Goal: Information Seeking & Learning: Learn about a topic

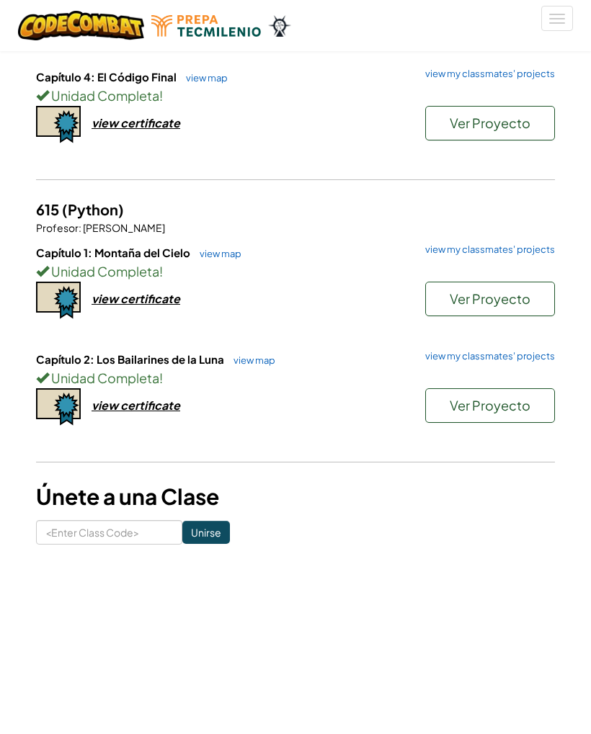
scroll to position [363, 0]
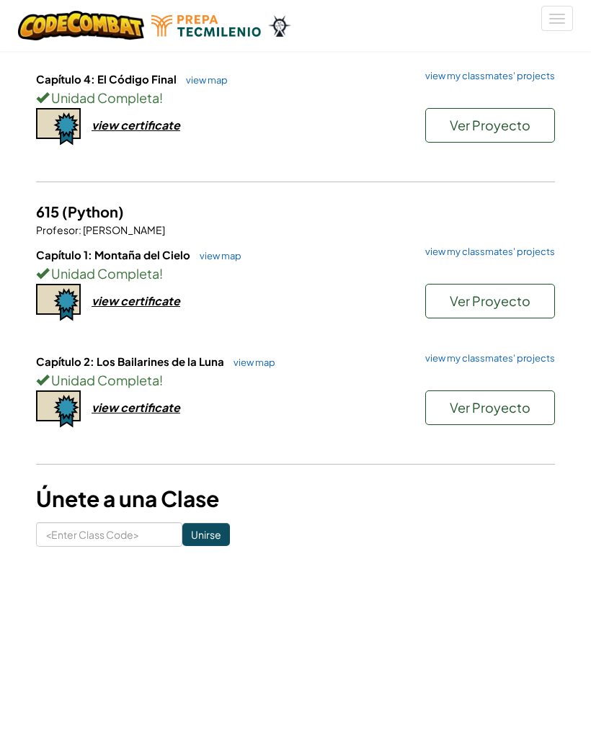
click at [521, 304] on span "Ver Proyecto" at bounding box center [490, 300] width 81 height 17
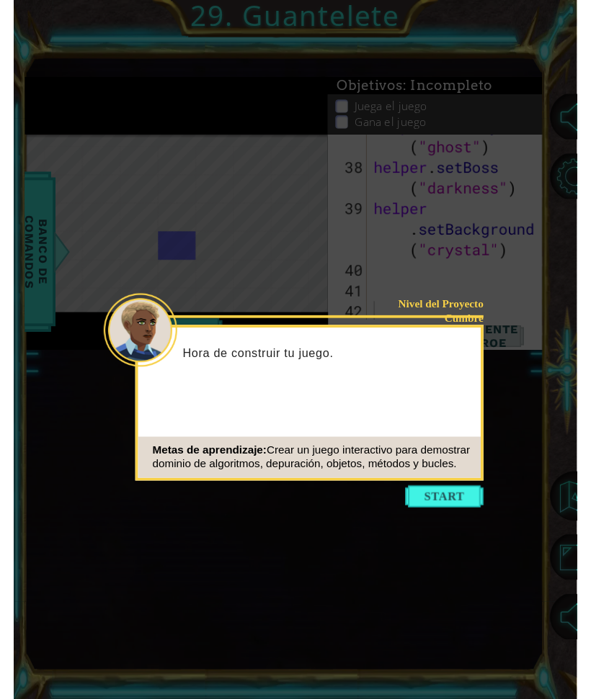
scroll to position [1426, 0]
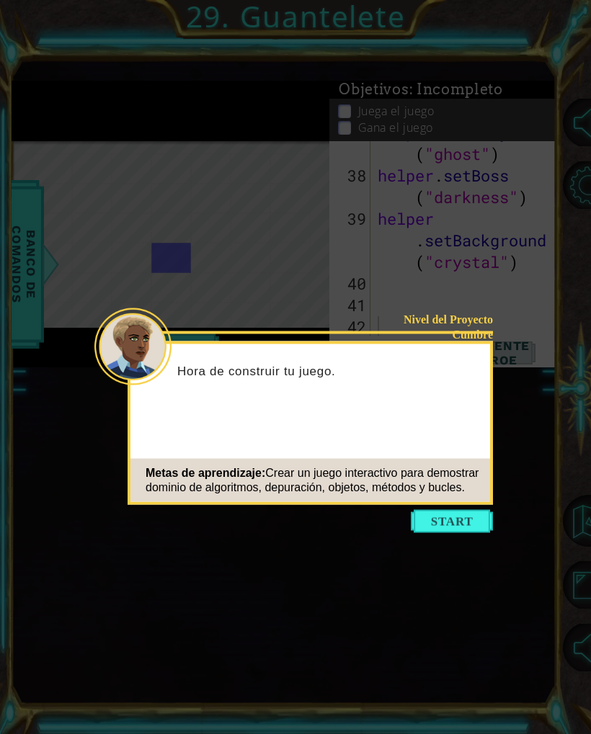
click at [471, 523] on button "Start" at bounding box center [452, 521] width 82 height 23
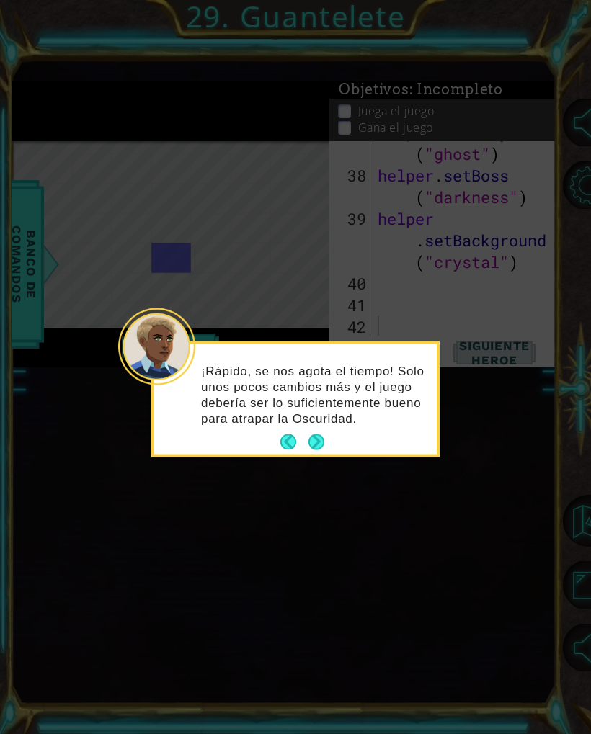
click at [321, 447] on button "Next" at bounding box center [315, 442] width 21 height 21
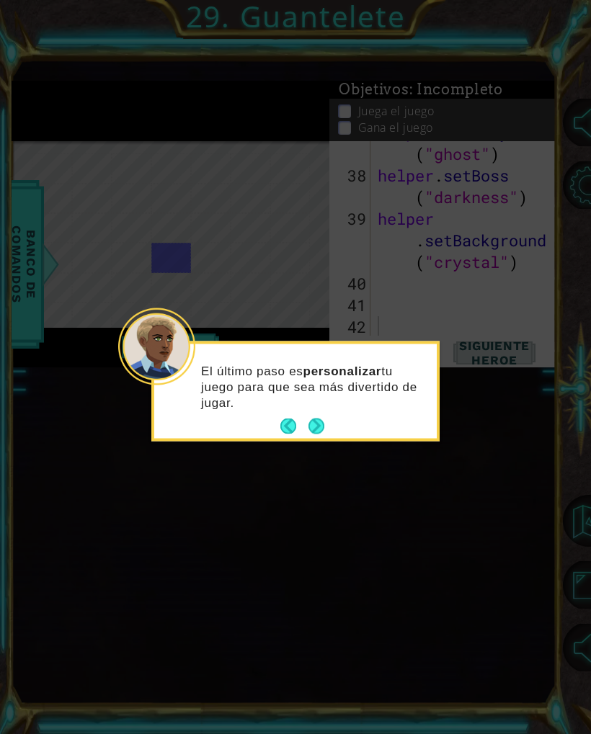
click at [327, 429] on button "Next" at bounding box center [316, 426] width 21 height 21
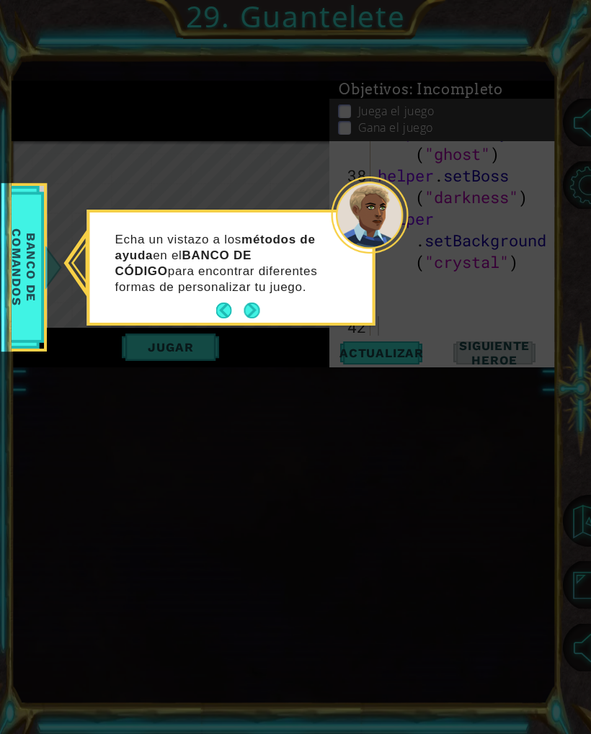
click at [22, 288] on span "Banco de comandos" at bounding box center [23, 267] width 37 height 144
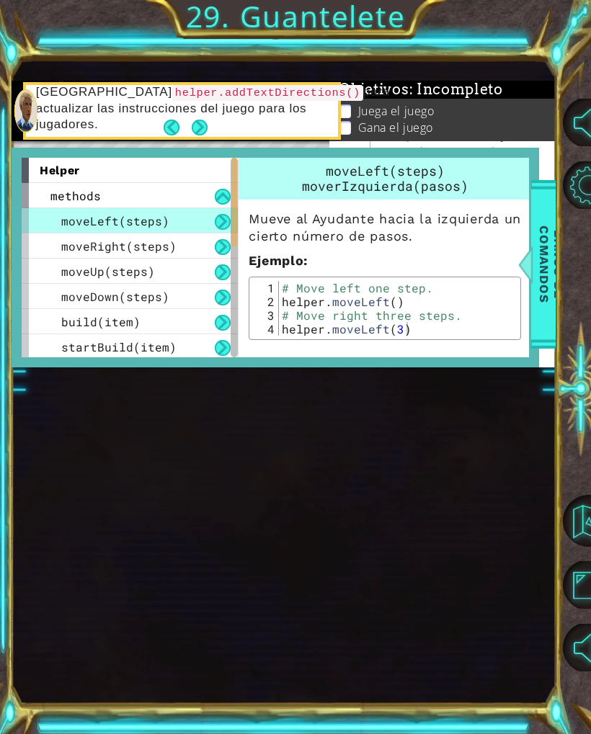
click at [504, 537] on div "1 ההההההההההההההההההההההההההההההההההההההההההההההההההההההההההההההההההההההההההההה…" at bounding box center [283, 382] width 543 height 646
click at [587, 519] on button "Volver al Mapa" at bounding box center [588, 520] width 51 height 51
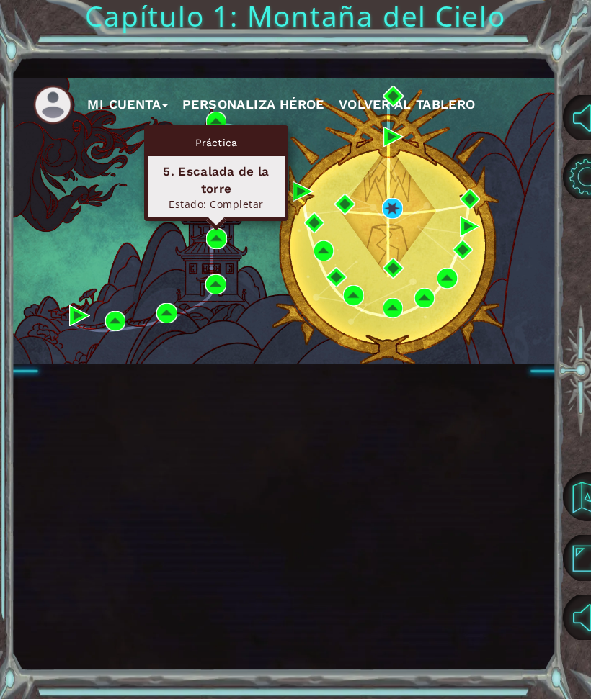
click at [264, 189] on div "5. Escalada de la torre" at bounding box center [216, 180] width 124 height 35
click at [223, 175] on div "5. Escalada de la torre" at bounding box center [216, 180] width 124 height 35
click at [242, 197] on div "Estado: Completar" at bounding box center [216, 204] width 124 height 14
click at [212, 241] on img at bounding box center [216, 238] width 21 height 21
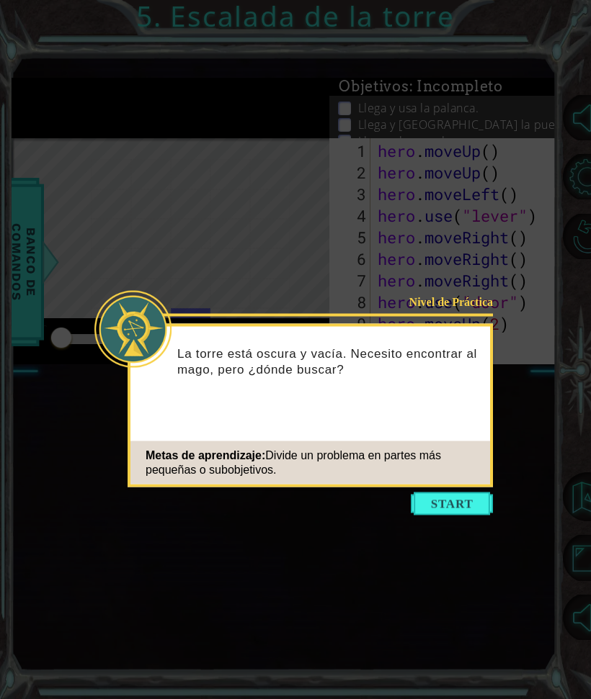
click at [472, 504] on button "Start" at bounding box center [452, 504] width 82 height 23
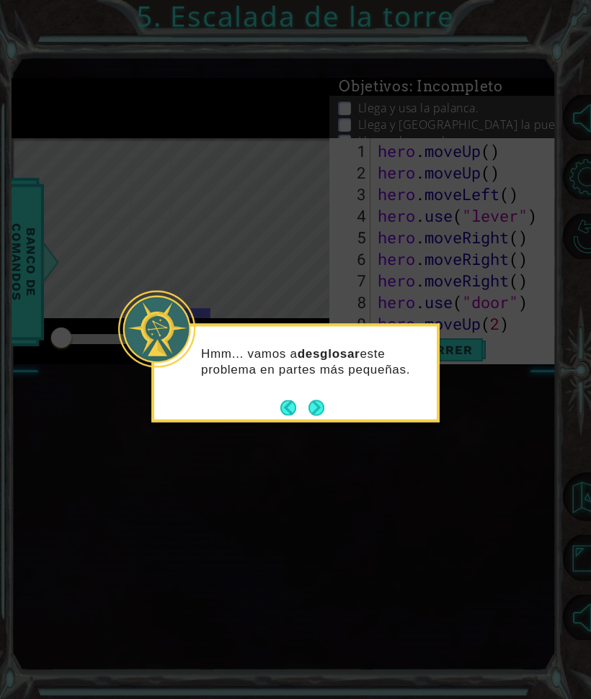
click at [326, 402] on button "Next" at bounding box center [316, 408] width 27 height 27
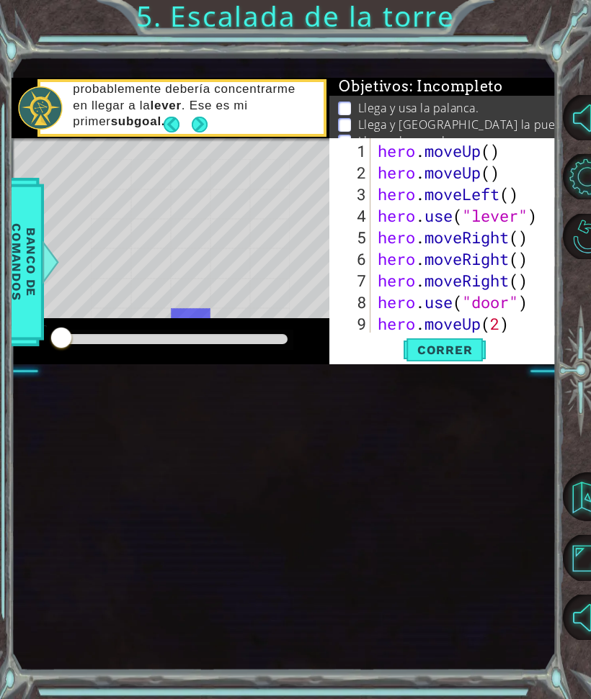
click at [202, 124] on button "Next" at bounding box center [200, 125] width 26 height 26
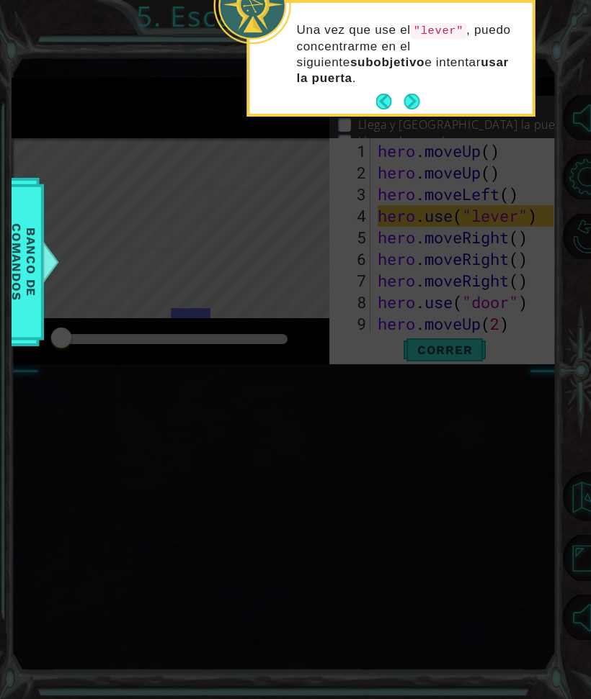
click at [421, 107] on button "Next" at bounding box center [411, 101] width 21 height 21
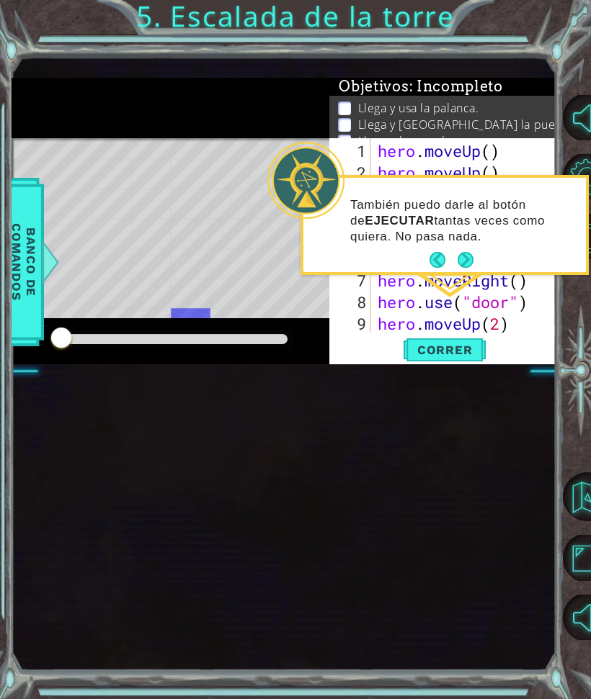
click at [470, 254] on button "Next" at bounding box center [465, 260] width 25 height 25
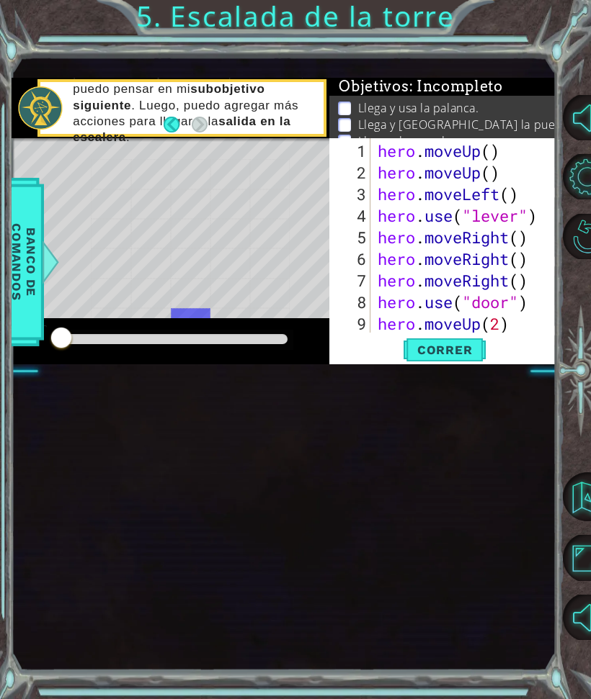
click at [466, 358] on button "Correr" at bounding box center [444, 350] width 86 height 22
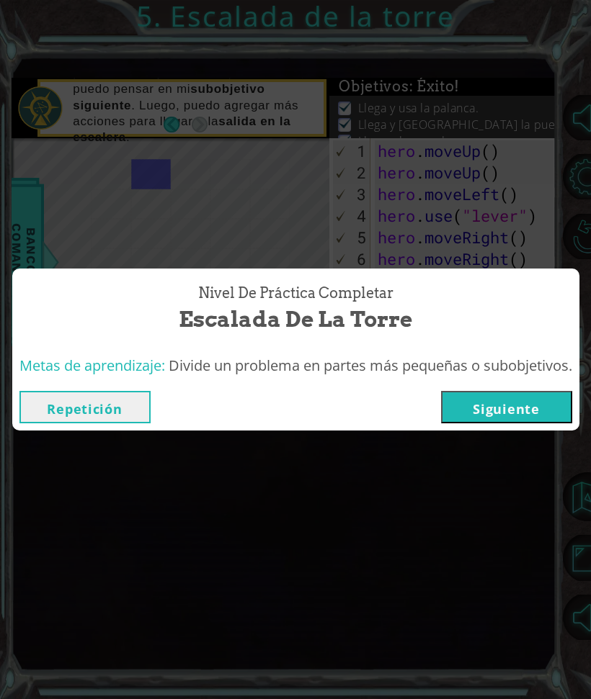
click at [95, 404] on button "Repetición" at bounding box center [84, 407] width 131 height 32
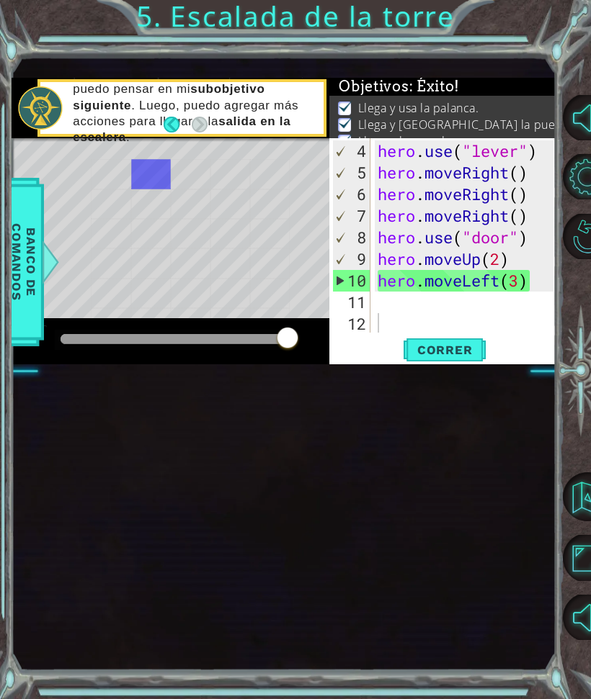
scroll to position [65, 0]
click at [581, 492] on button "Volver al Mapa" at bounding box center [587, 497] width 49 height 49
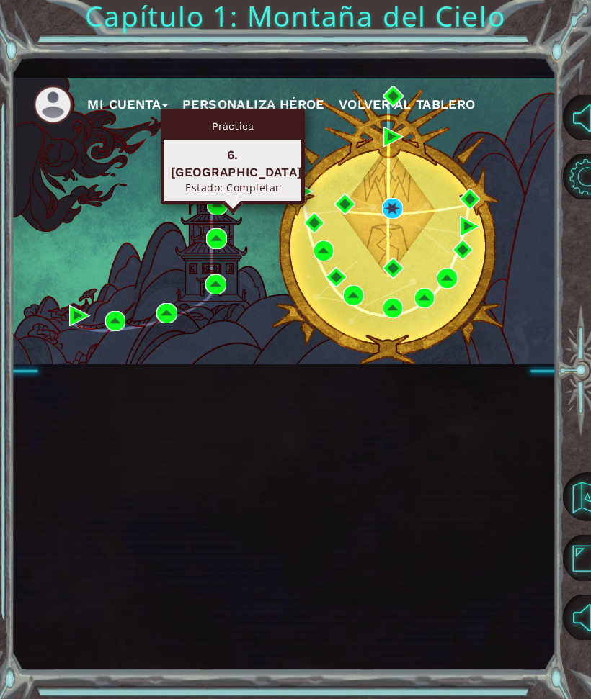
click at [238, 181] on div "Estado: Completar" at bounding box center [233, 188] width 124 height 14
click at [244, 162] on div "6. [GEOGRAPHIC_DATA]" at bounding box center [233, 163] width 124 height 35
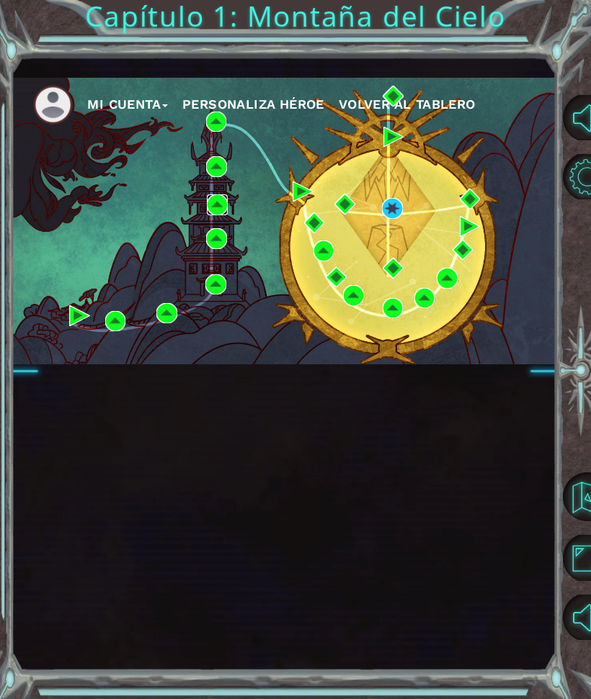
click at [219, 206] on img at bounding box center [217, 205] width 21 height 21
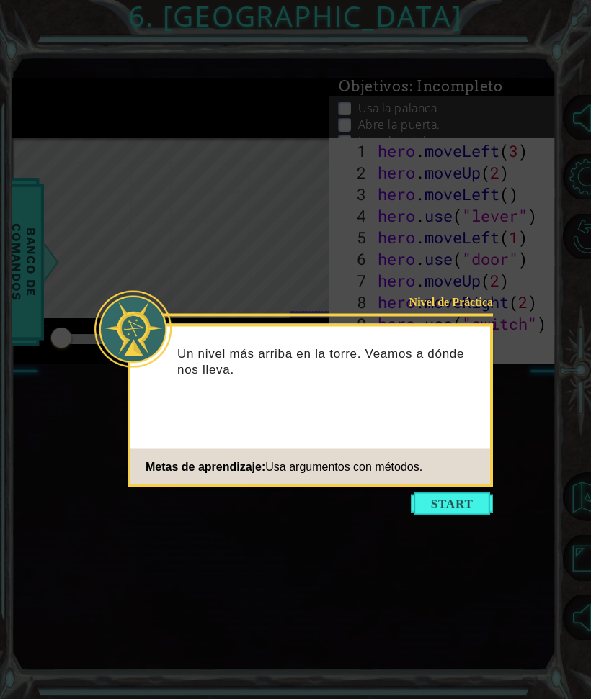
scroll to position [65, 0]
click at [457, 487] on div "Nivel de Práctica Un nivel más arriba en la torre. Veamos a dónde nos lleva. Me…" at bounding box center [310, 406] width 365 height 164
click at [465, 499] on button "Start" at bounding box center [452, 504] width 82 height 23
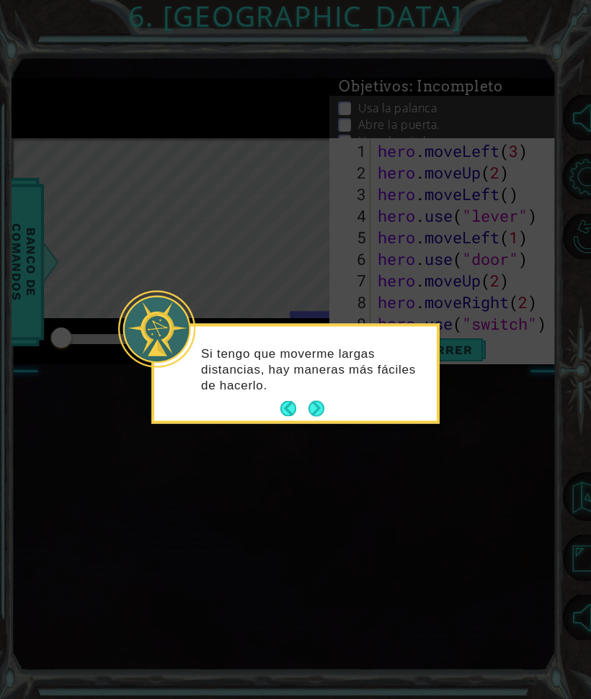
click at [403, 510] on icon at bounding box center [295, 349] width 591 height 699
click at [310, 398] on button "Next" at bounding box center [315, 408] width 21 height 21
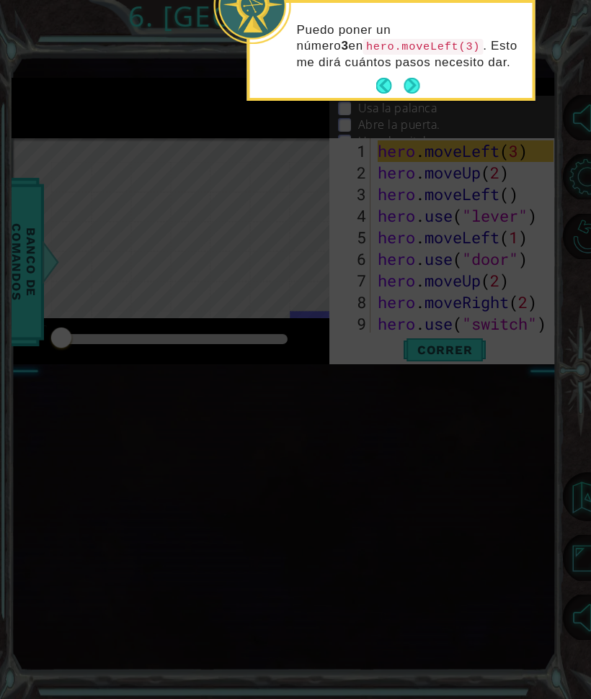
click at [410, 87] on button "Next" at bounding box center [411, 86] width 27 height 27
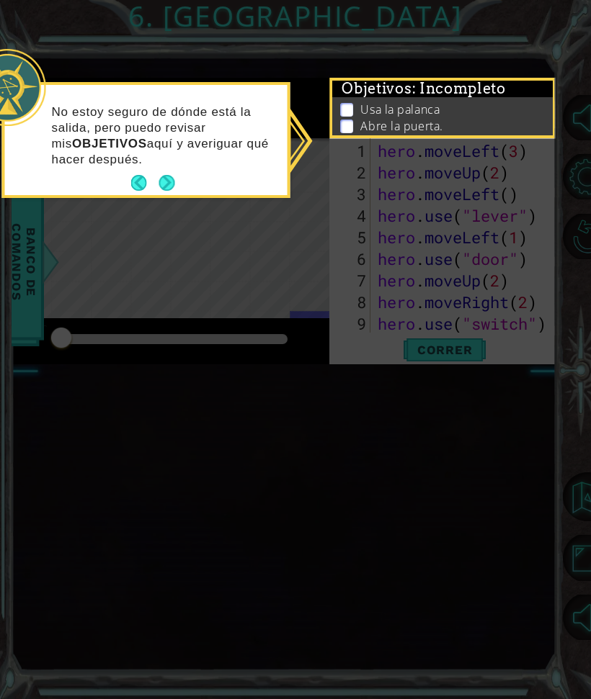
click at [160, 189] on button "Next" at bounding box center [166, 183] width 27 height 27
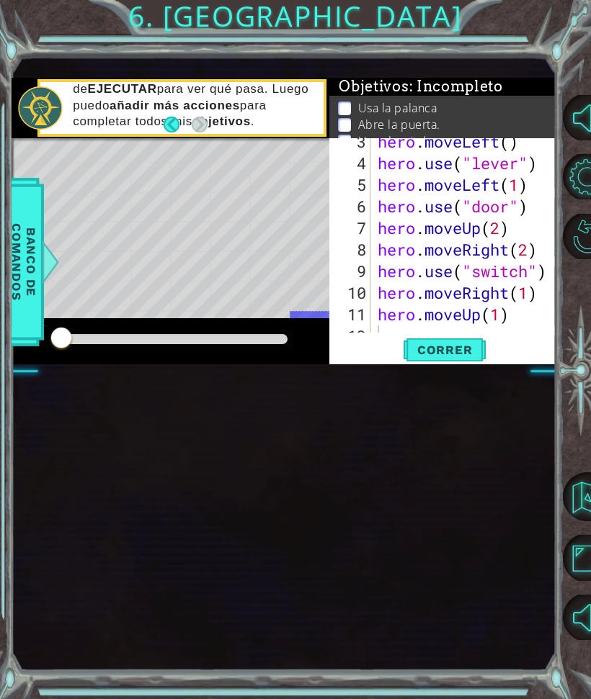
scroll to position [65, 0]
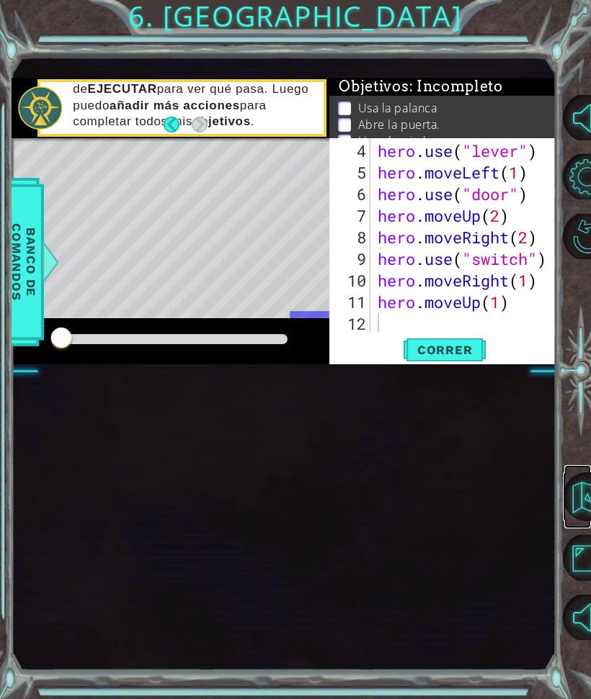
click at [578, 499] on button "Volver al Mapa" at bounding box center [587, 497] width 49 height 49
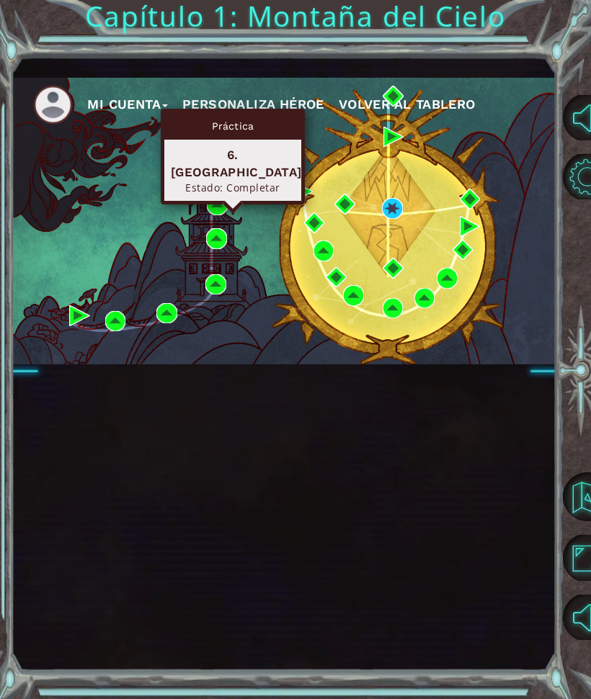
click at [324, 105] on button "Personaliza Héroe" at bounding box center [253, 105] width 142 height 22
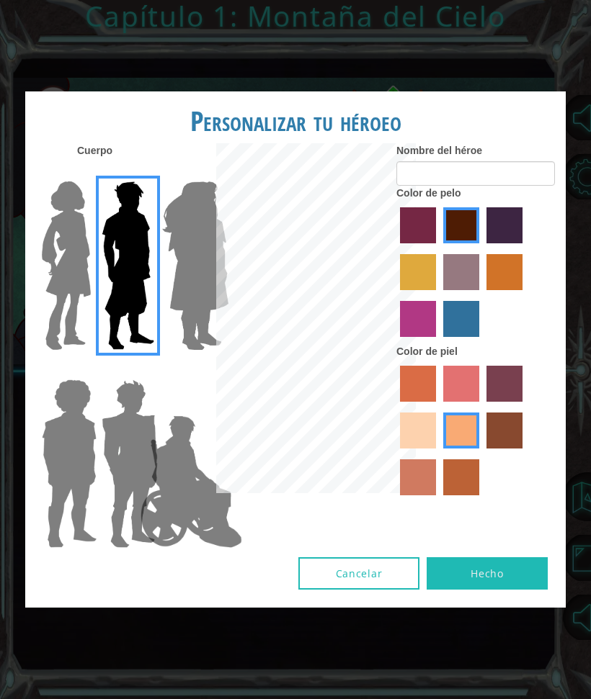
type input "[PERSON_NAME].lpz"
click at [379, 590] on button "Cancelar" at bounding box center [358, 574] width 121 height 32
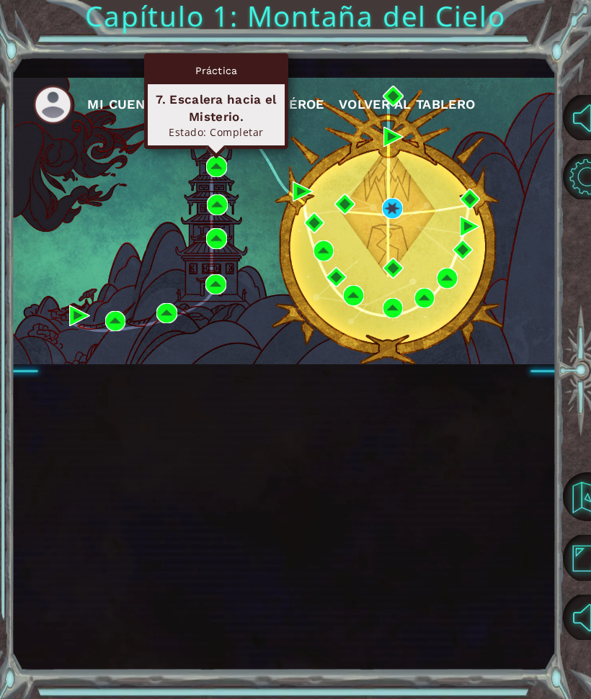
click at [241, 122] on div "7. Escalera hacia el Misterio." at bounding box center [216, 108] width 124 height 35
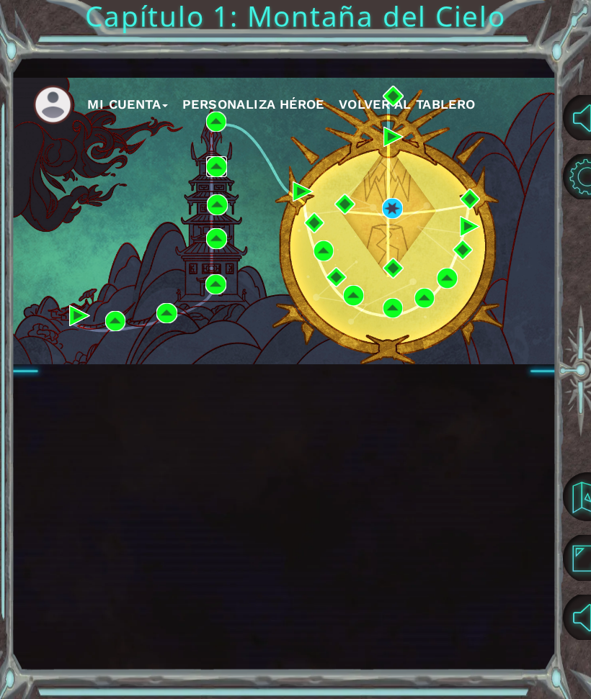
click at [220, 169] on img at bounding box center [216, 166] width 21 height 21
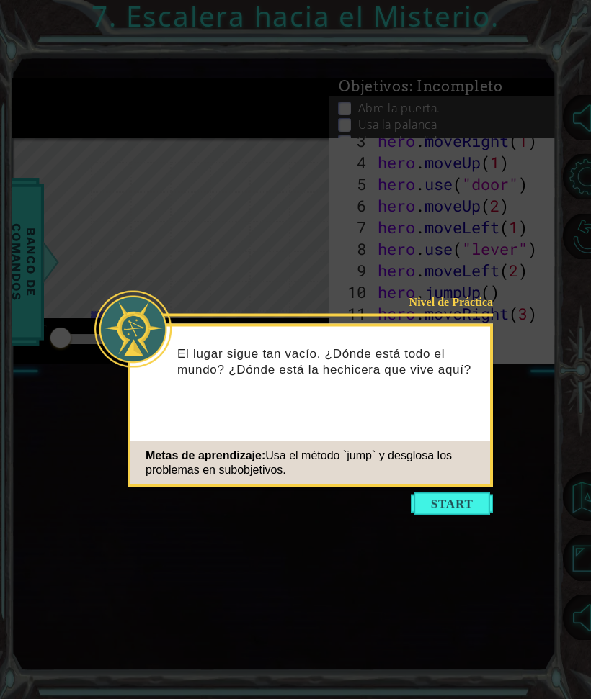
scroll to position [86, 0]
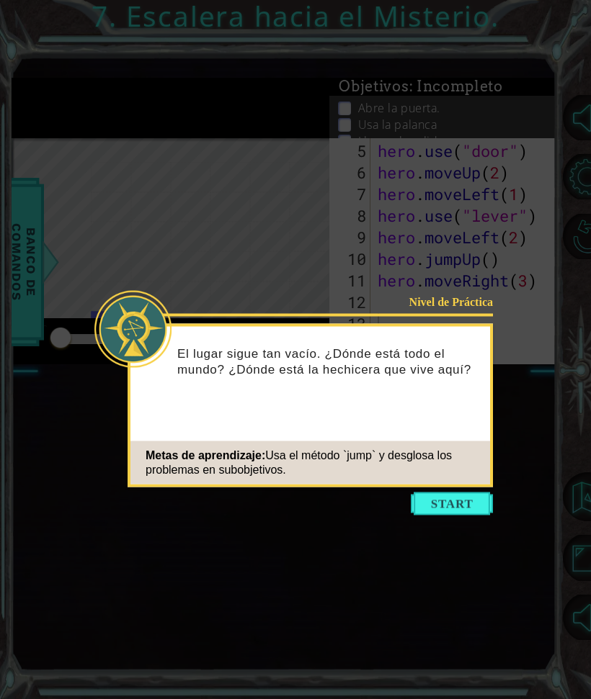
click at [444, 509] on button "Start" at bounding box center [452, 504] width 82 height 23
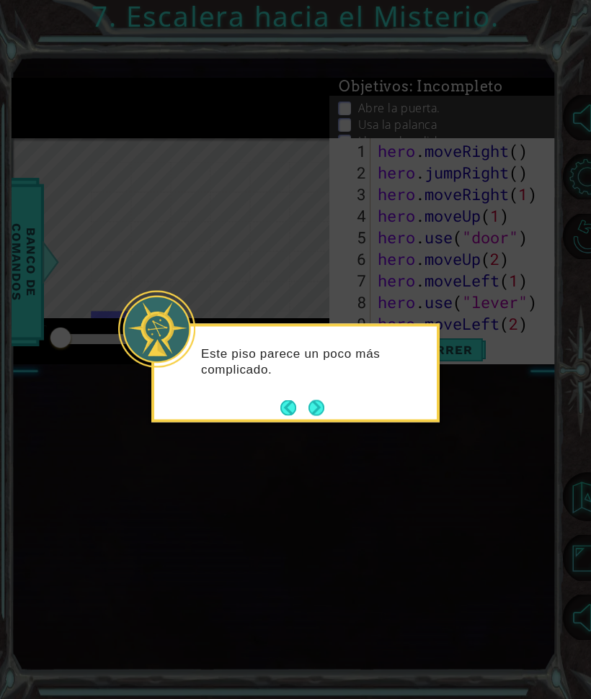
click at [325, 400] on button "Next" at bounding box center [316, 408] width 18 height 18
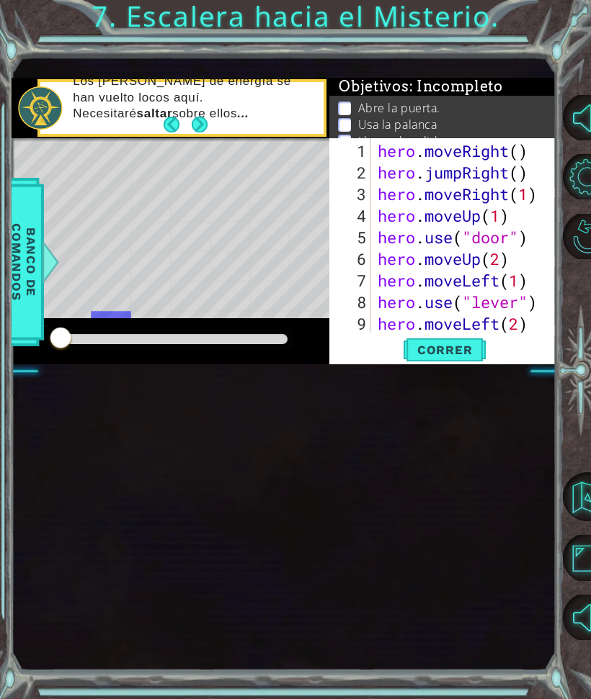
click at [209, 125] on button "Next" at bounding box center [198, 124] width 19 height 19
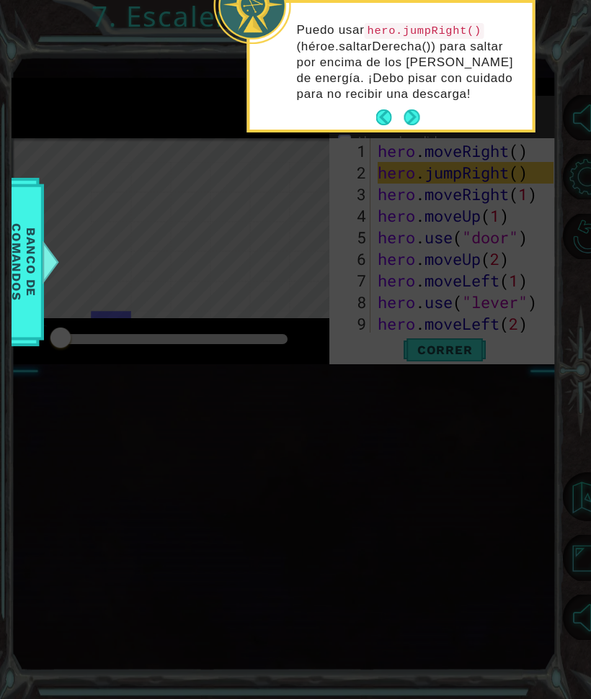
click at [419, 111] on button "Next" at bounding box center [411, 117] width 27 height 27
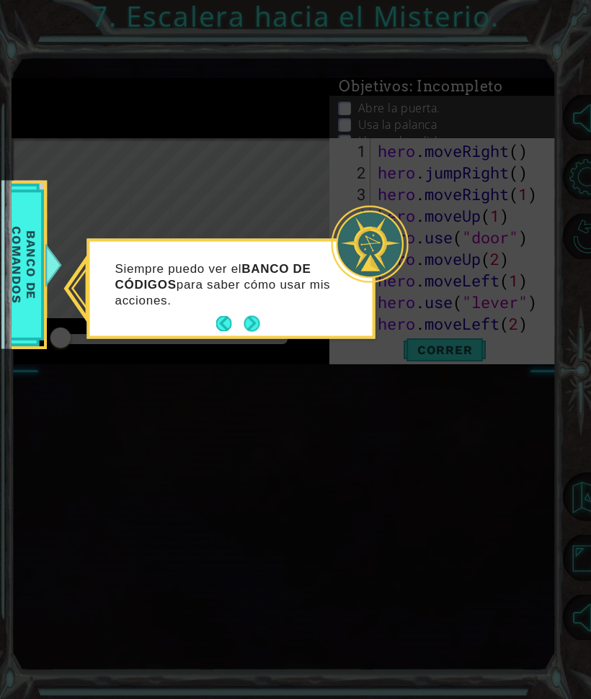
click at [261, 321] on button "Next" at bounding box center [251, 324] width 23 height 23
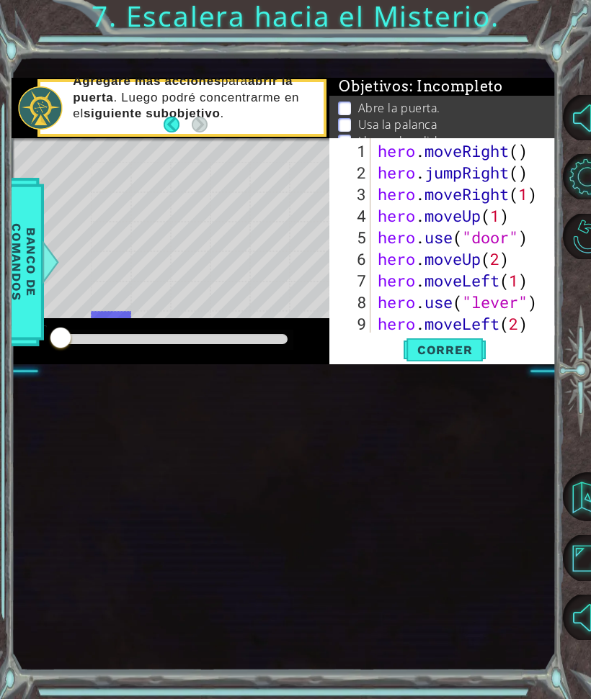
click at [24, 279] on span "Banco de comandos" at bounding box center [23, 261] width 37 height 149
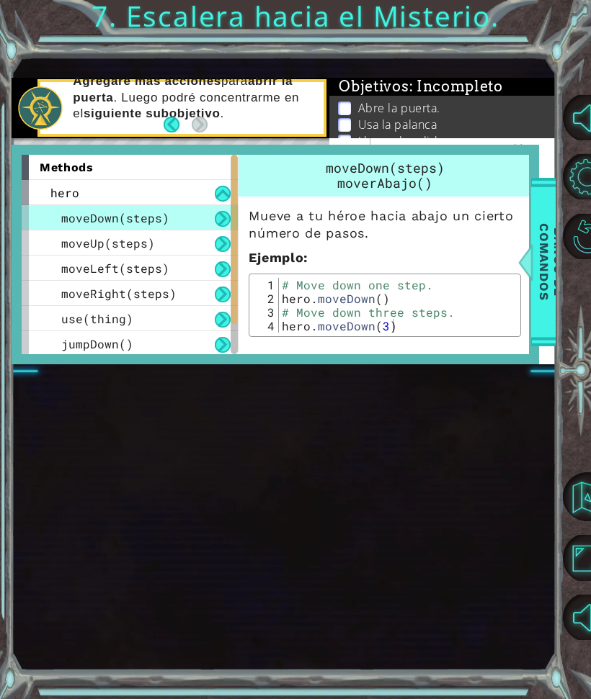
click at [539, 268] on span "Banco de comandos" at bounding box center [550, 261] width 37 height 149
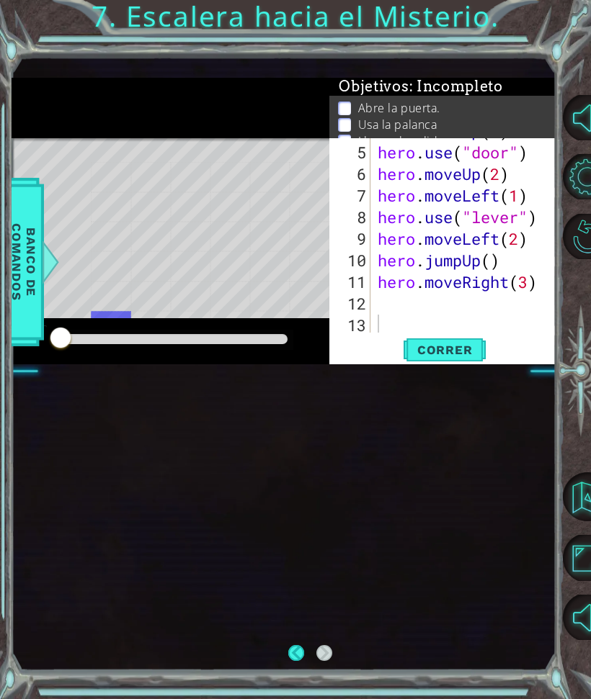
scroll to position [86, 0]
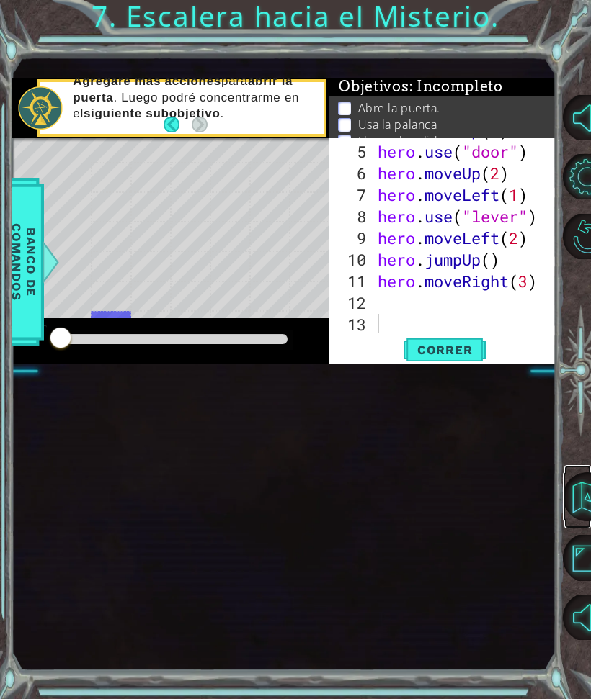
click at [579, 506] on button "Volver al Mapa" at bounding box center [587, 497] width 49 height 49
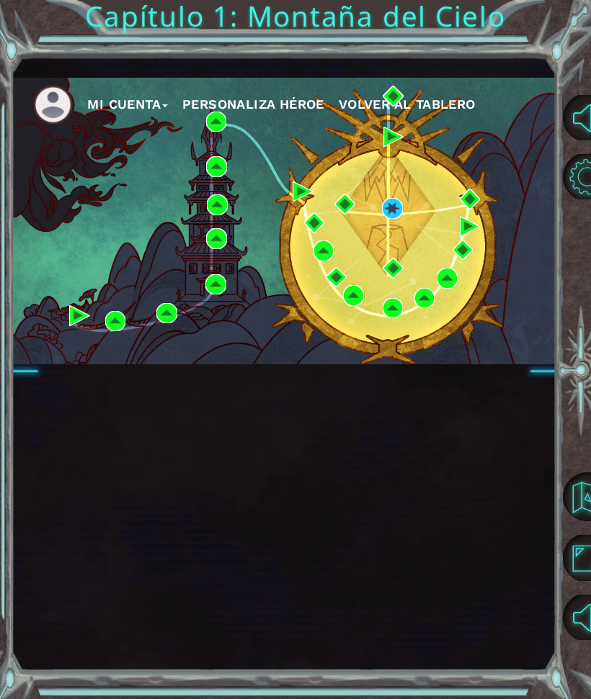
click at [139, 199] on div "Mi Cuenta Personaliza Héroe Volver al Tablero" at bounding box center [283, 221] width 543 height 287
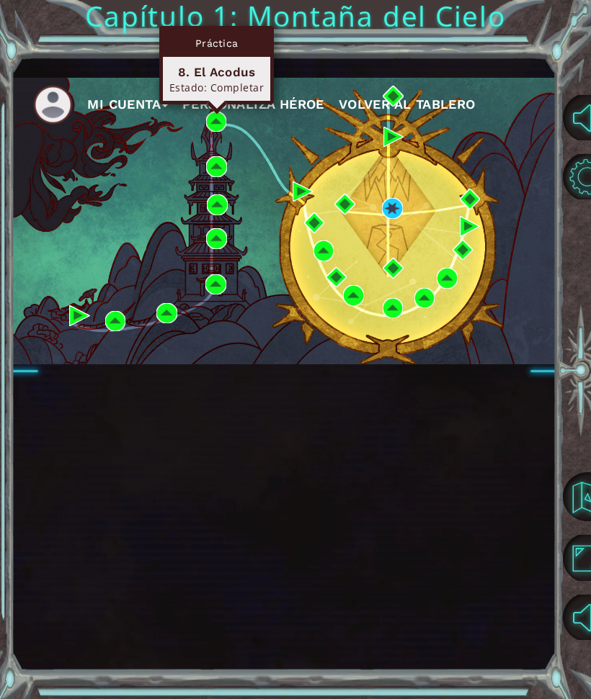
click at [241, 89] on div "Estado: Completar" at bounding box center [216, 88] width 94 height 14
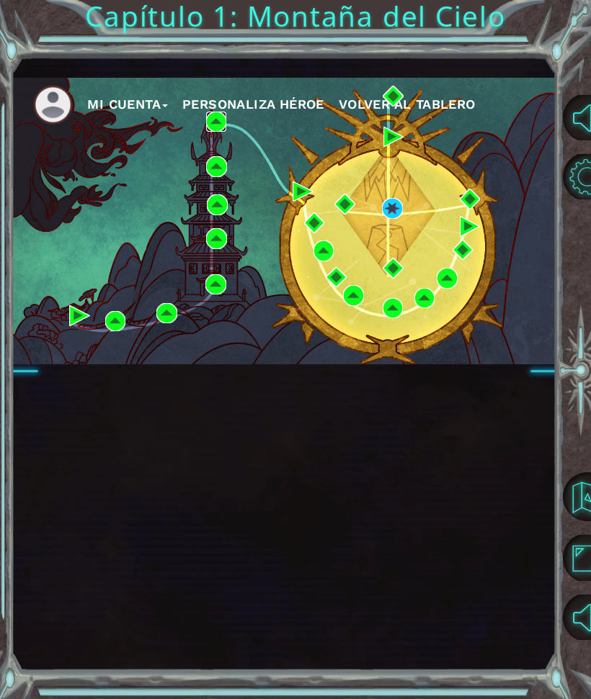
click at [212, 126] on img at bounding box center [216, 122] width 21 height 21
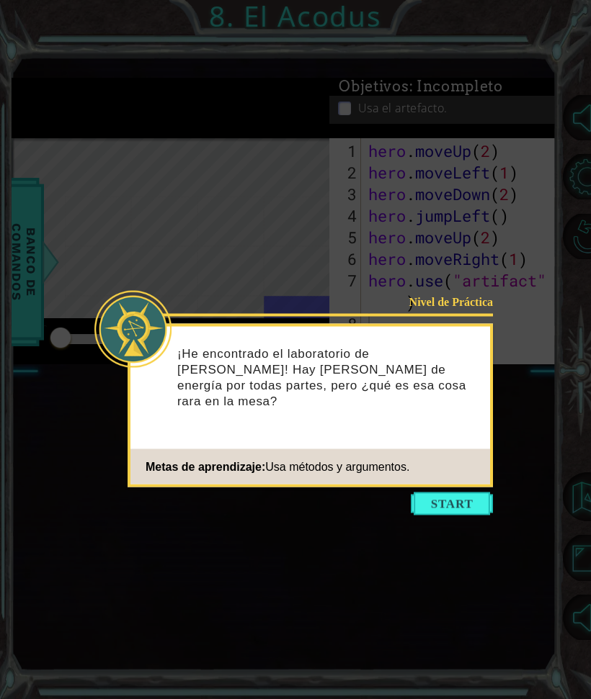
click at [468, 502] on button "Start" at bounding box center [452, 504] width 82 height 23
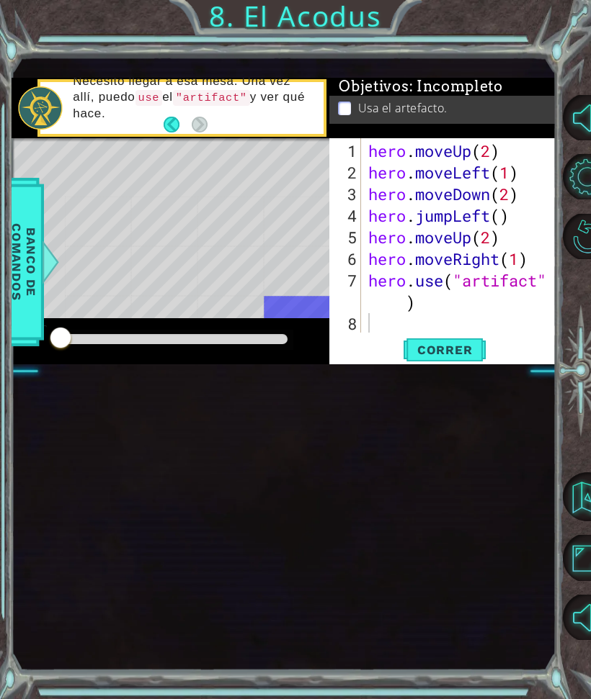
click at [584, 495] on button "Volver al Mapa" at bounding box center [587, 497] width 49 height 49
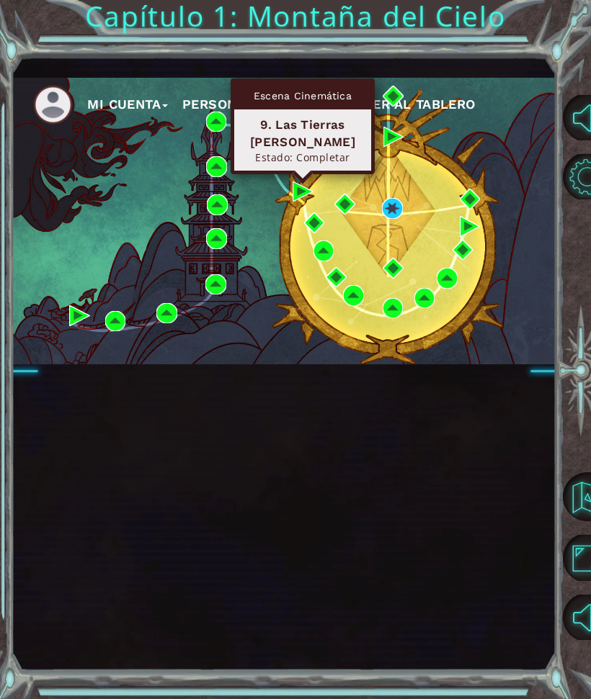
click at [323, 133] on div "9. Las Tierras [PERSON_NAME]" at bounding box center [303, 133] width 124 height 35
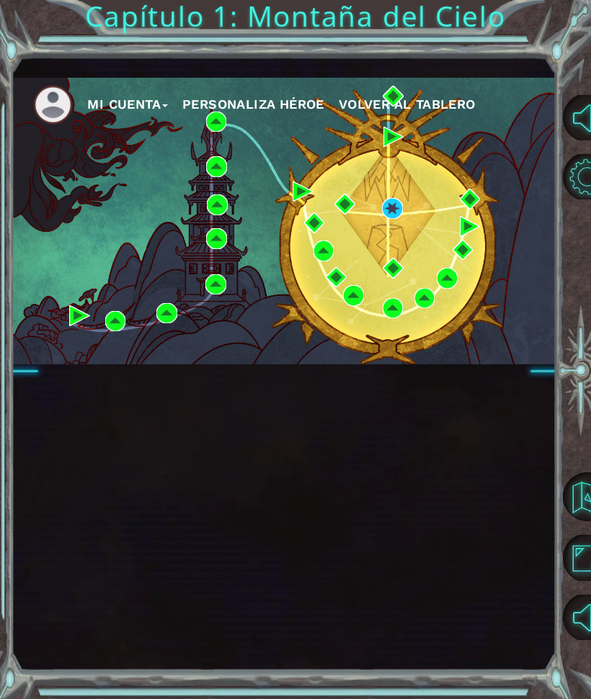
click at [293, 197] on img at bounding box center [302, 192] width 21 height 21
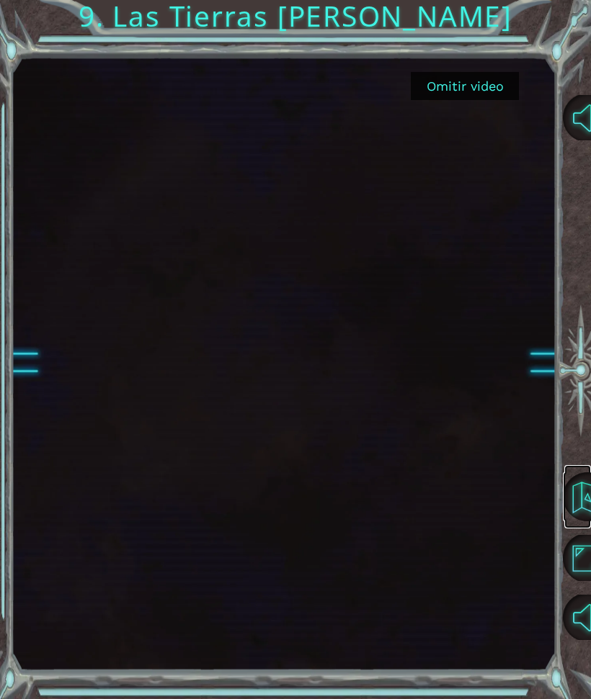
click at [583, 494] on button "Volver al Mapa" at bounding box center [587, 497] width 49 height 49
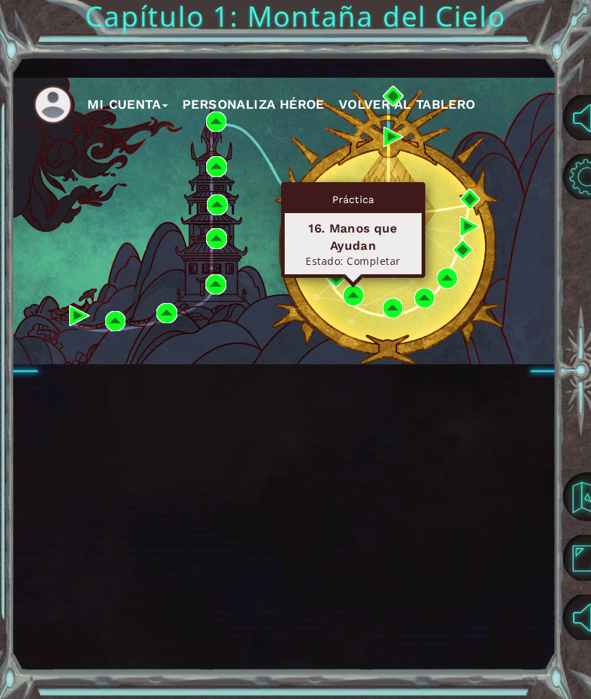
click at [321, 114] on button "Personaliza Héroe" at bounding box center [253, 105] width 142 height 22
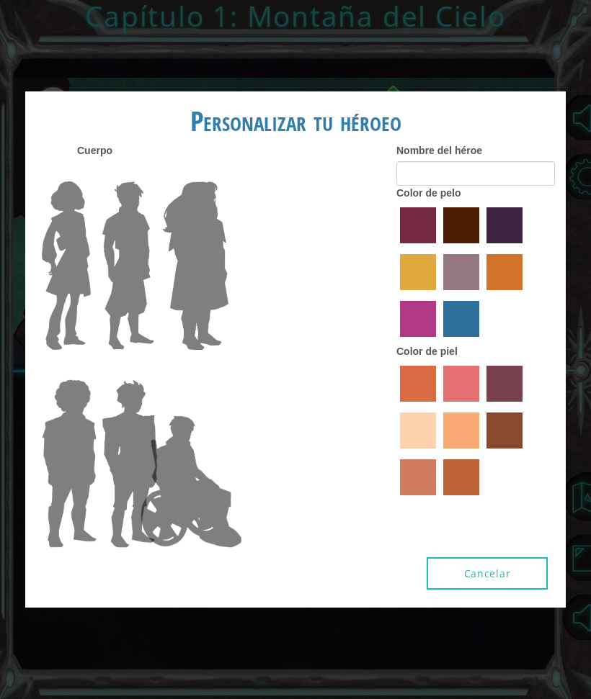
type input "[PERSON_NAME].lpz"
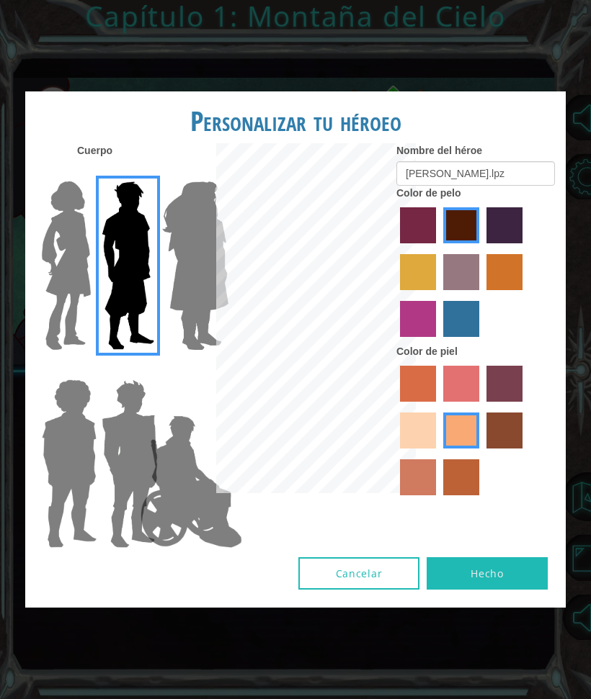
click at [369, 590] on button "Cancelar" at bounding box center [358, 574] width 121 height 32
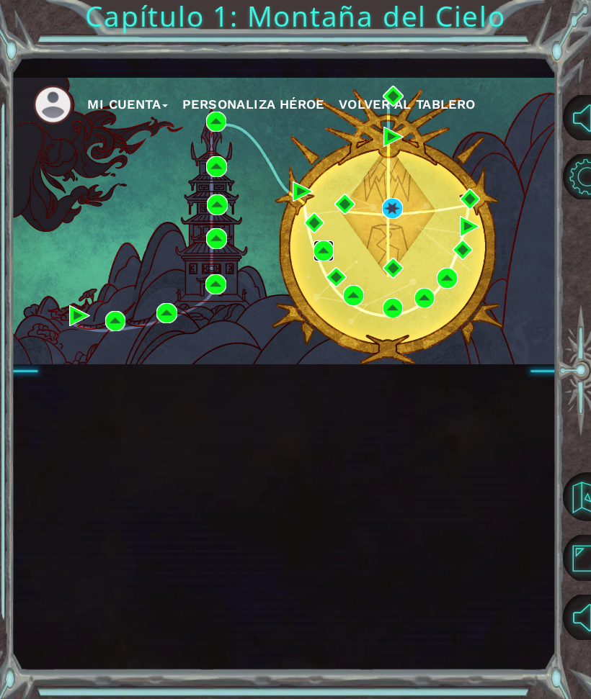
click at [323, 250] on img at bounding box center [323, 251] width 21 height 21
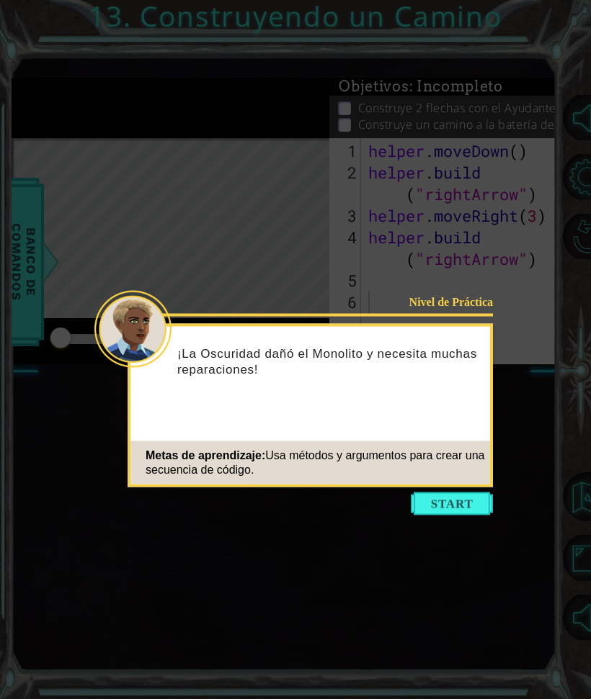
click at [480, 510] on button "Start" at bounding box center [452, 504] width 82 height 23
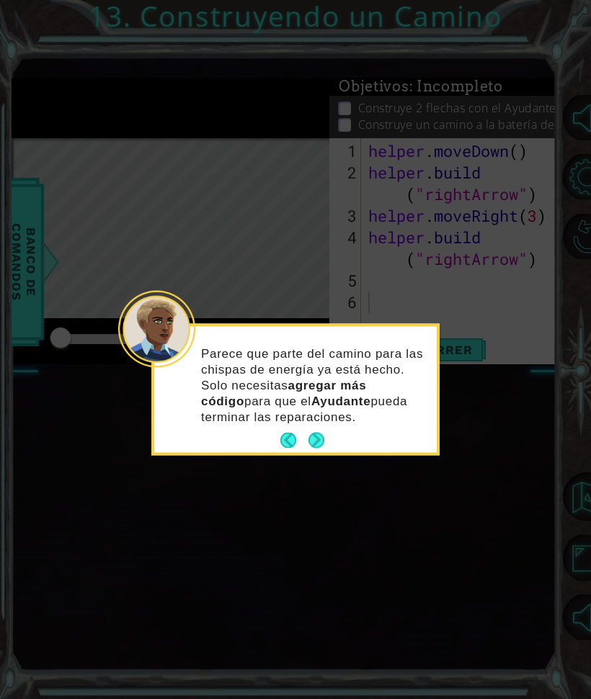
click at [316, 437] on button "Next" at bounding box center [316, 440] width 20 height 20
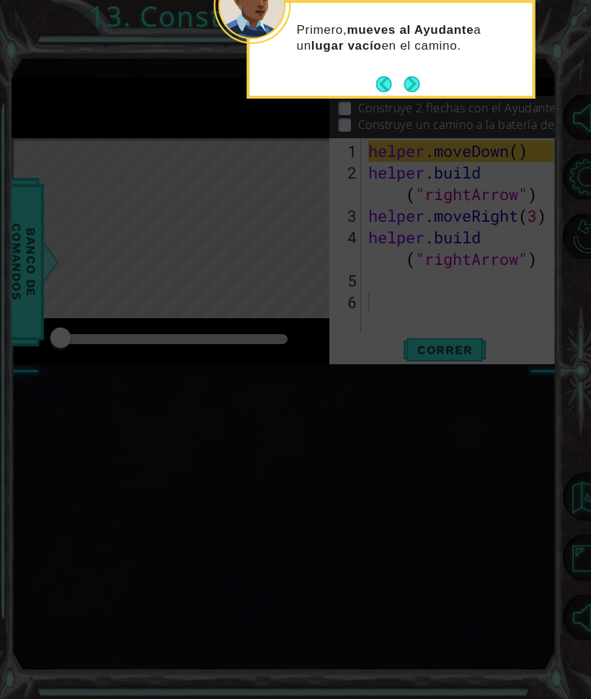
click at [415, 81] on button "Next" at bounding box center [411, 84] width 26 height 26
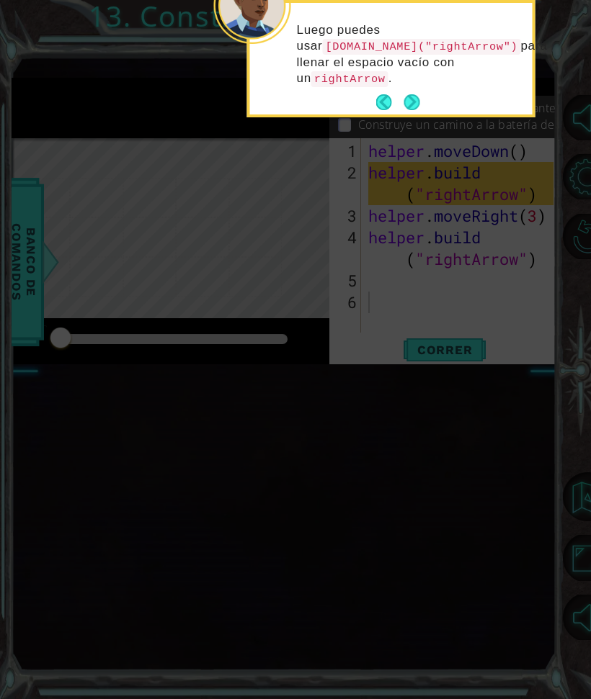
click at [421, 91] on button "Next" at bounding box center [411, 102] width 25 height 25
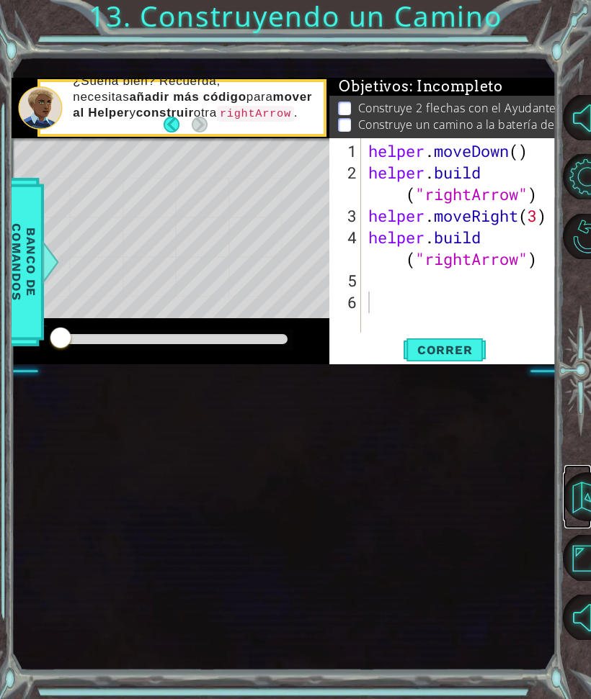
click at [581, 494] on button "Volver al Mapa" at bounding box center [587, 497] width 49 height 49
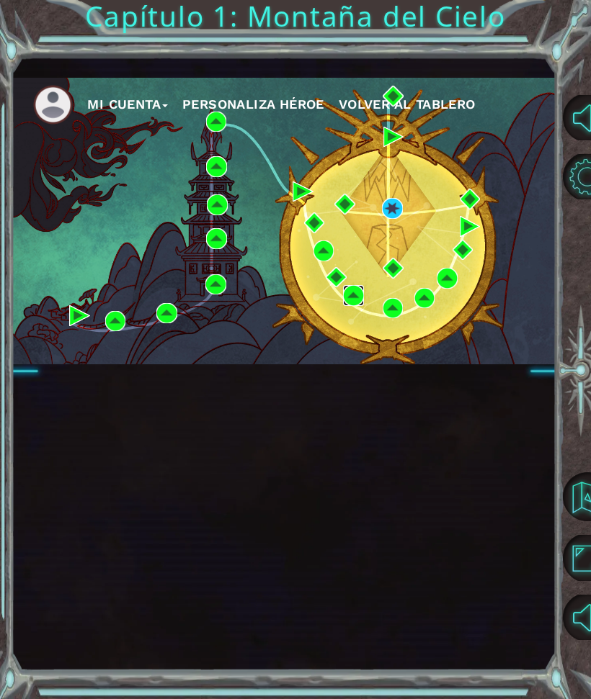
click at [351, 289] on img at bounding box center [353, 295] width 21 height 21
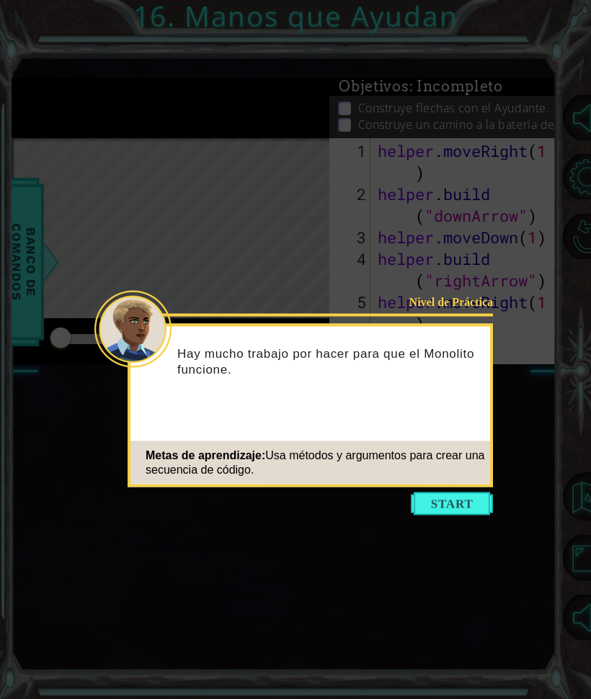
click at [470, 503] on button "Start" at bounding box center [452, 504] width 82 height 23
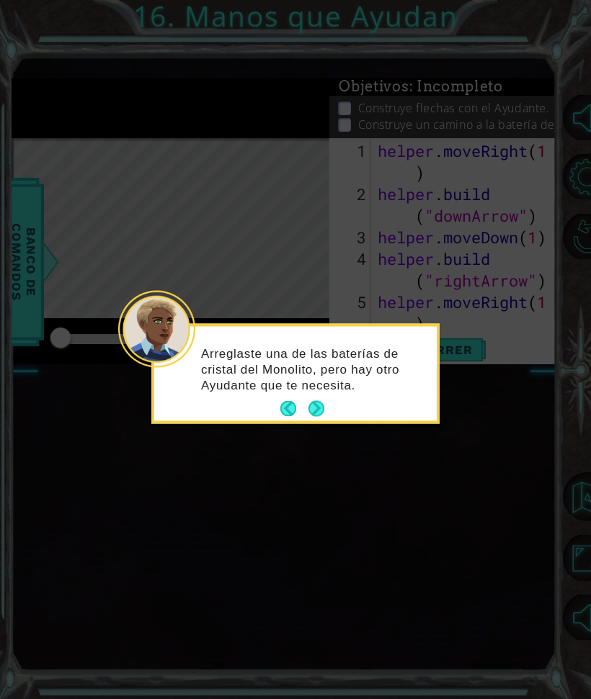
click at [72, 540] on icon at bounding box center [295, 349] width 591 height 699
click at [282, 398] on div "Arreglaste una de las baterías de cristal del Monolito, pero hay otro Ayudante …" at bounding box center [295, 374] width 288 height 100
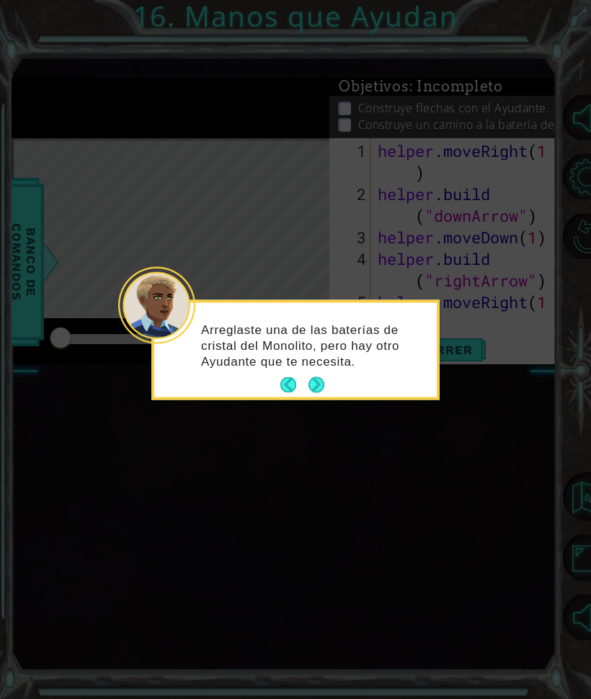
click at [583, 493] on icon at bounding box center [295, 349] width 591 height 699
click at [322, 375] on button "Next" at bounding box center [316, 385] width 26 height 26
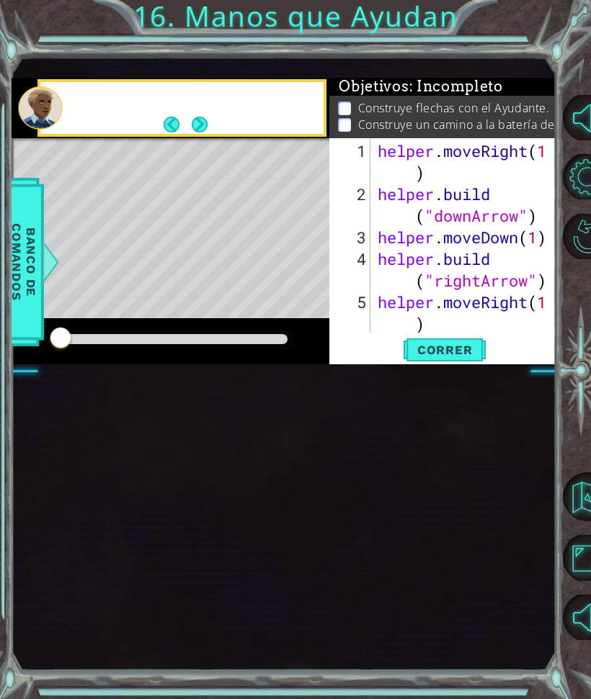
click at [313, 388] on div "1 ההההההההההההההההההההההההההההההההההההההההההההההההההההההההההההההההההההההההההההה…" at bounding box center [283, 364] width 543 height 616
click at [572, 487] on button "Volver al Mapa" at bounding box center [587, 497] width 49 height 49
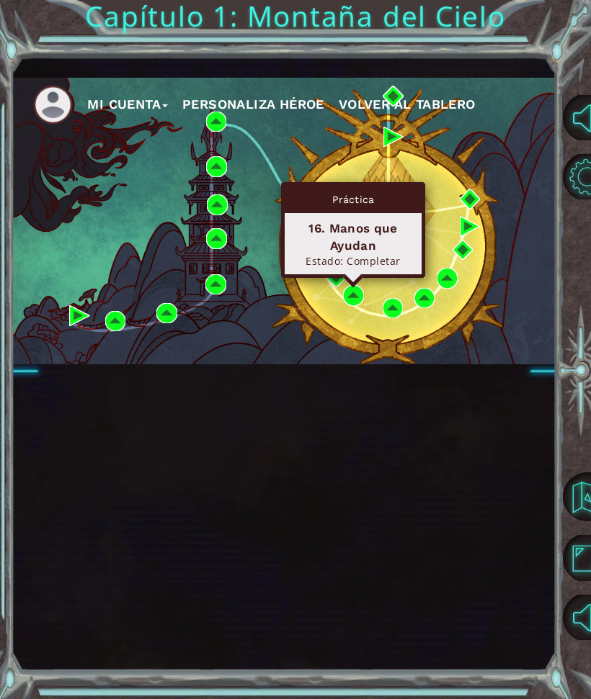
click at [336, 275] on div "Práctica 16. Manos que Ayudan Estado: Completar" at bounding box center [353, 230] width 144 height 96
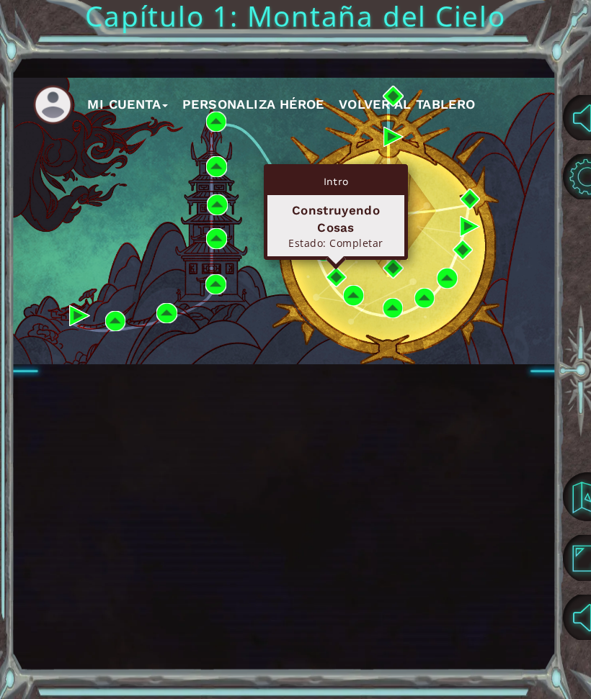
click at [349, 227] on div "Construyendo Cosas" at bounding box center [336, 219] width 124 height 35
click at [345, 277] on img at bounding box center [336, 277] width 21 height 21
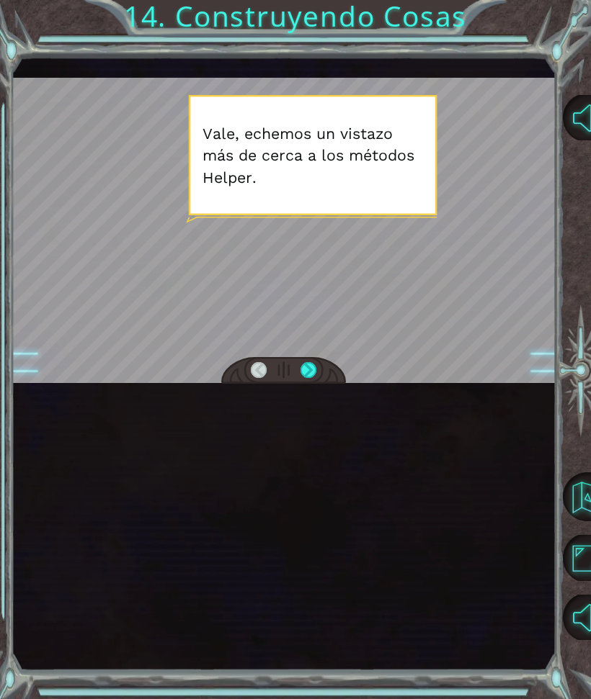
click at [325, 363] on div at bounding box center [283, 370] width 125 height 27
click at [308, 375] on div at bounding box center [308, 370] width 16 height 17
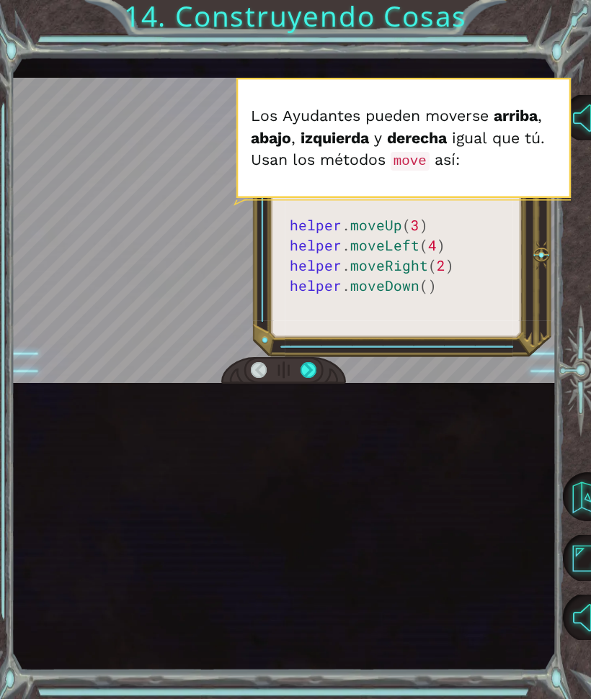
click at [323, 365] on div at bounding box center [283, 370] width 125 height 27
click at [314, 363] on div at bounding box center [308, 370] width 16 height 17
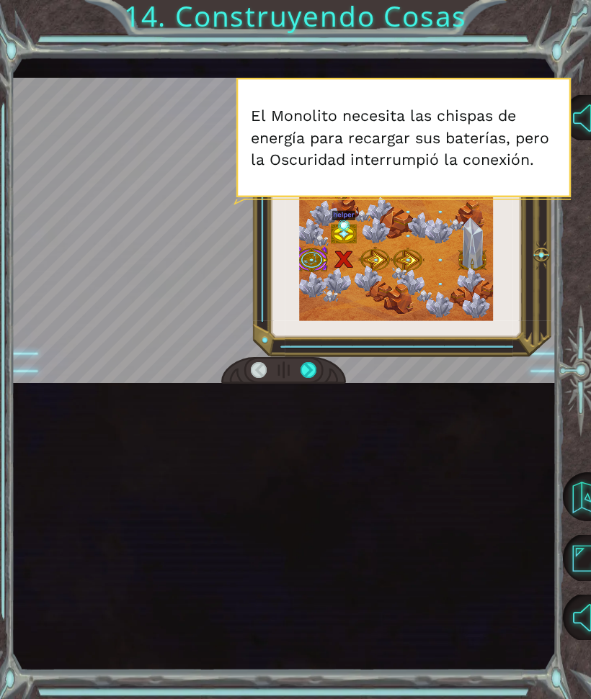
click at [310, 372] on div at bounding box center [308, 370] width 16 height 17
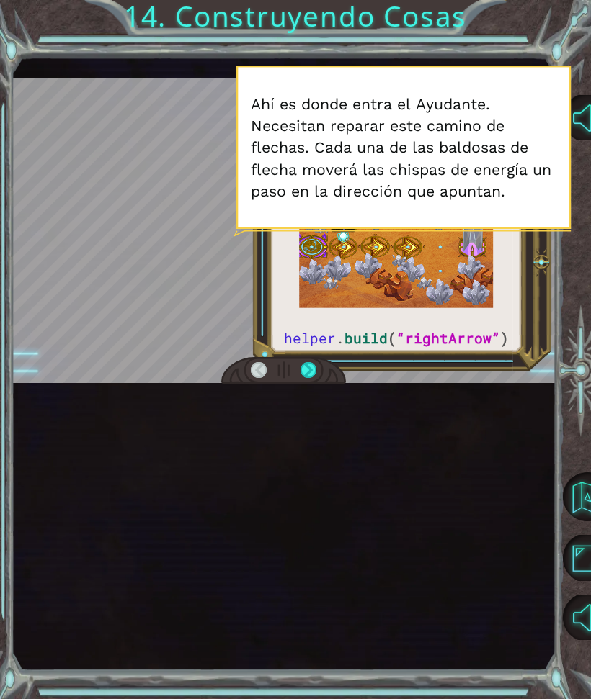
click at [309, 365] on div at bounding box center [308, 370] width 16 height 17
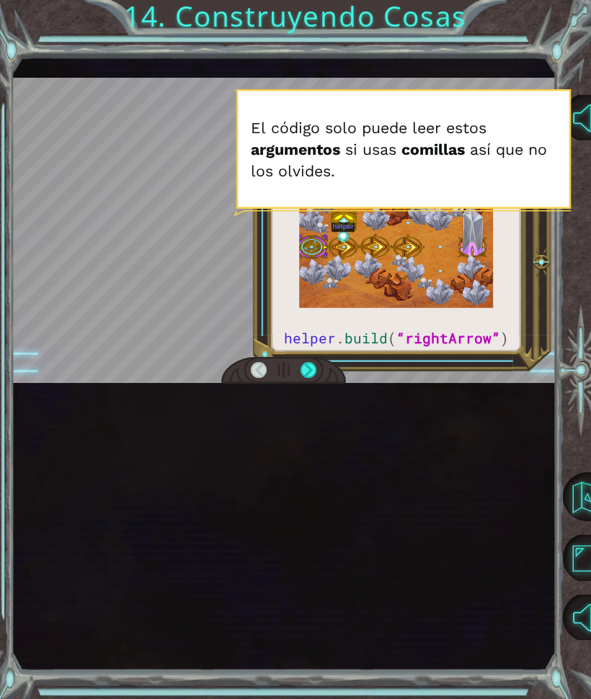
click at [330, 376] on div at bounding box center [283, 370] width 125 height 27
click at [312, 367] on div at bounding box center [308, 370] width 16 height 17
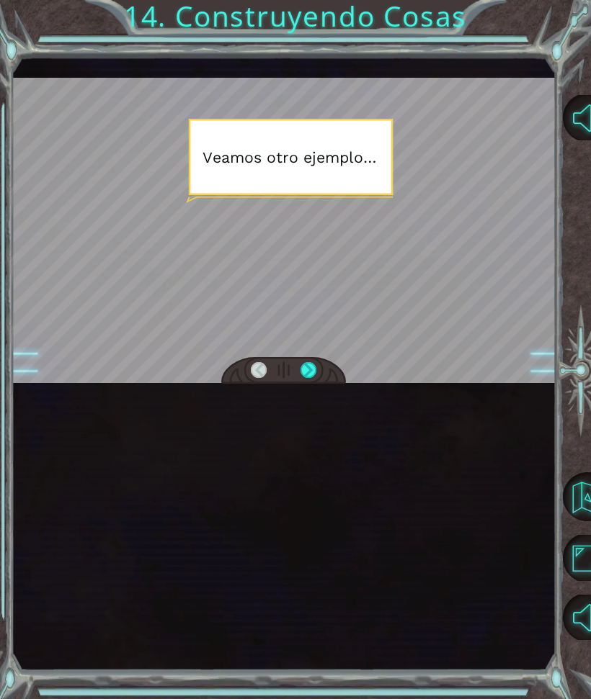
click at [314, 368] on div at bounding box center [308, 370] width 16 height 17
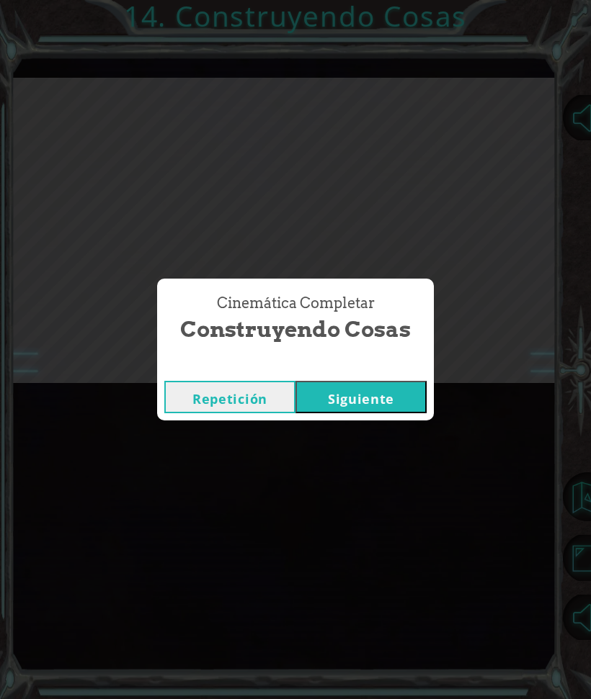
click at [368, 393] on button "Siguiente" at bounding box center [360, 397] width 131 height 32
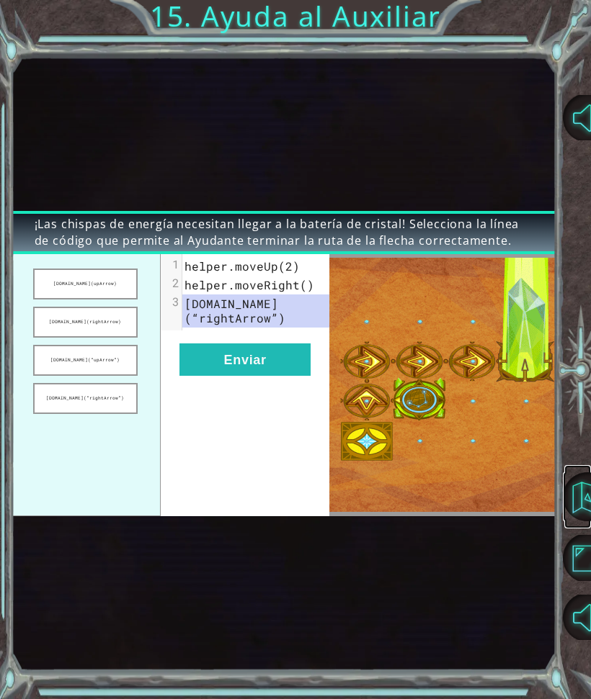
click at [581, 501] on button "Volver al Mapa" at bounding box center [587, 497] width 49 height 49
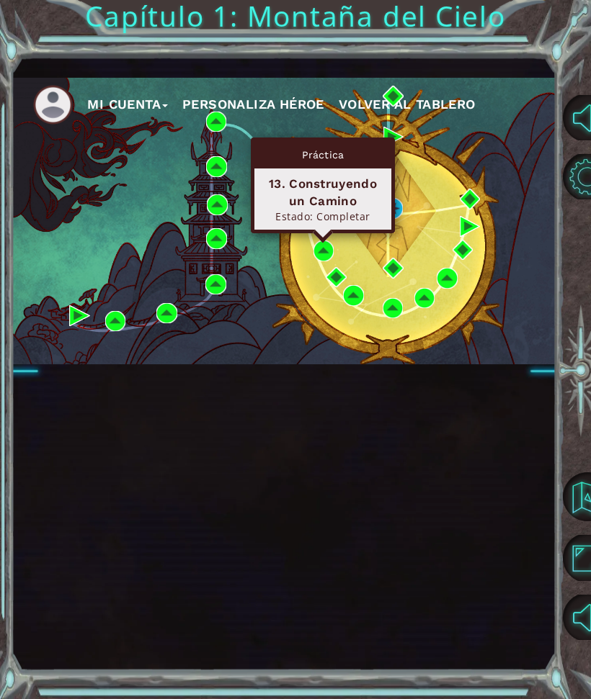
click at [305, 111] on button "Personaliza Héroe" at bounding box center [253, 105] width 142 height 22
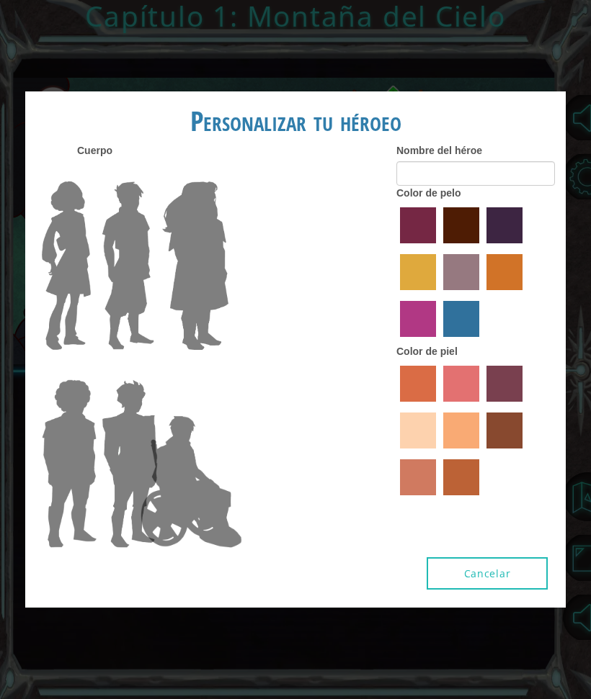
type input "[PERSON_NAME].lpz"
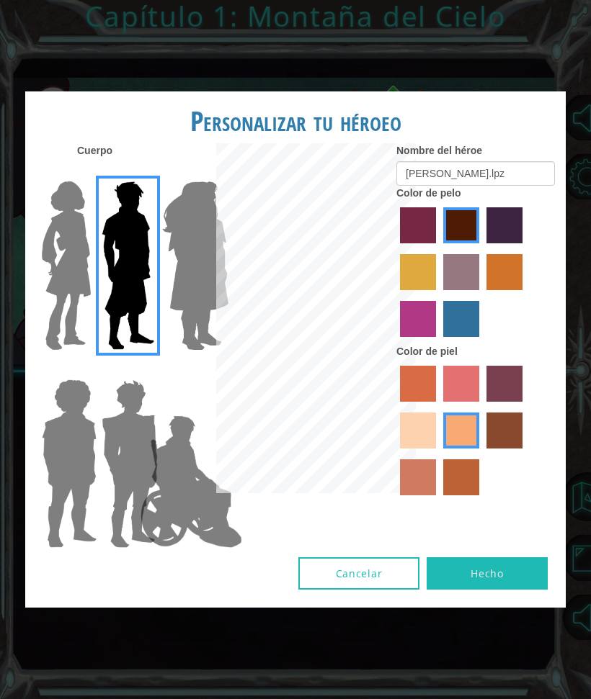
click at [362, 590] on button "Cancelar" at bounding box center [358, 574] width 121 height 32
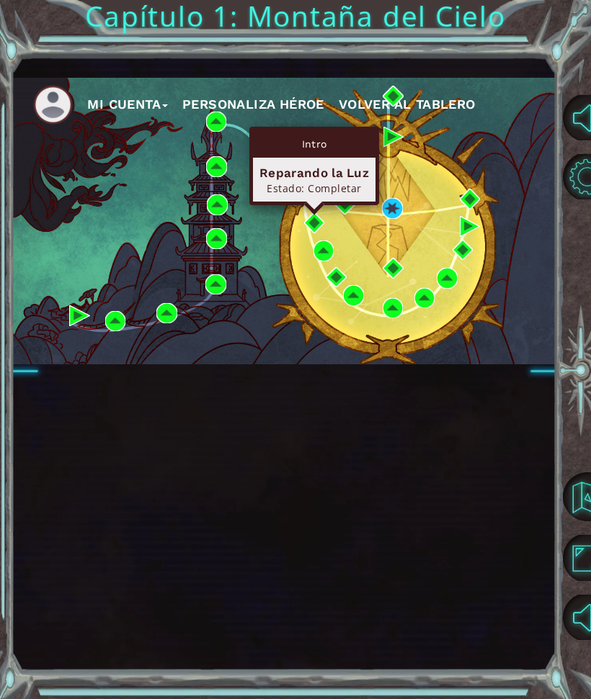
click at [341, 182] on div "Estado: Completar" at bounding box center [313, 189] width 109 height 14
click at [344, 180] on div "Reparando la Luz" at bounding box center [313, 172] width 109 height 17
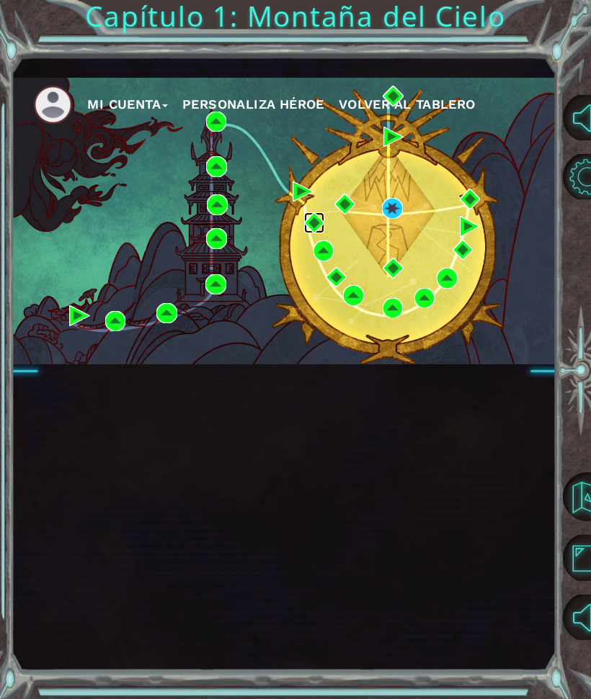
click at [319, 225] on img at bounding box center [314, 223] width 21 height 21
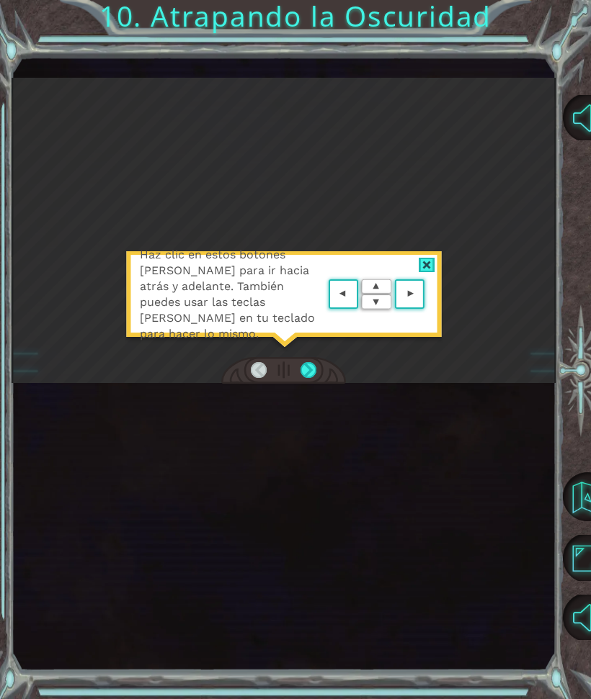
click at [431, 264] on div at bounding box center [427, 265] width 17 height 15
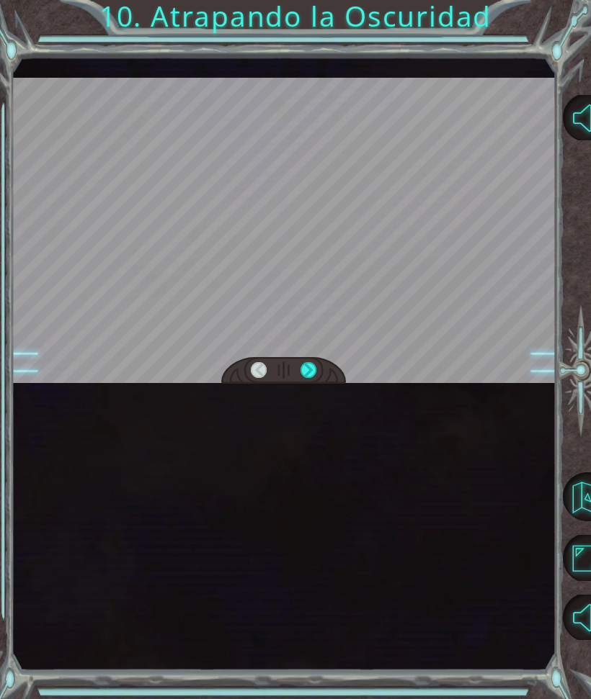
click at [315, 363] on div at bounding box center [308, 370] width 16 height 17
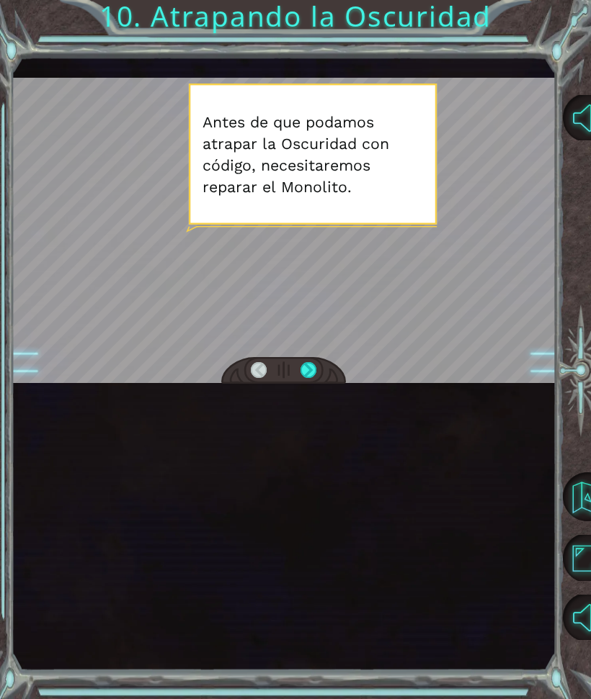
click at [328, 372] on div at bounding box center [283, 370] width 125 height 27
click at [316, 374] on div at bounding box center [308, 370] width 16 height 17
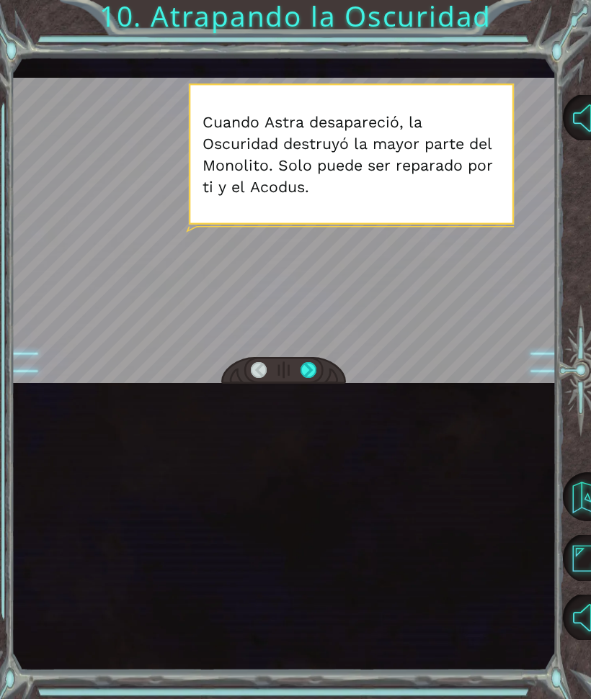
click at [326, 374] on div at bounding box center [283, 370] width 125 height 27
click at [314, 370] on div at bounding box center [308, 370] width 16 height 17
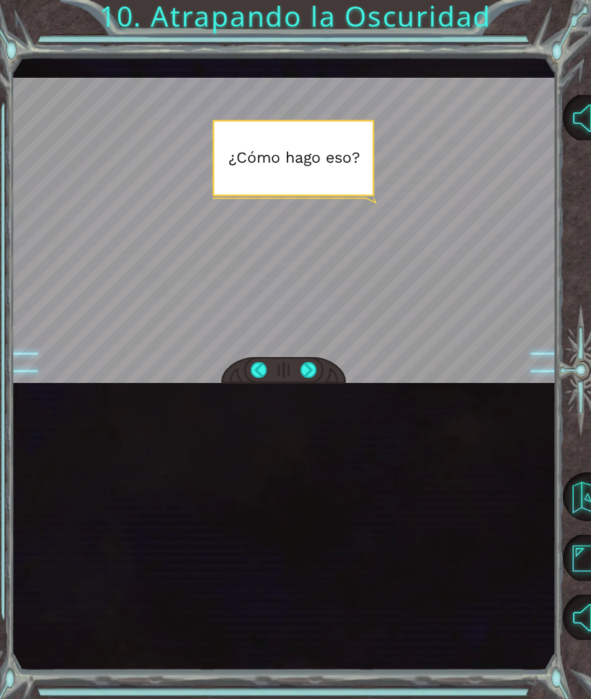
click at [316, 366] on div at bounding box center [308, 370] width 16 height 17
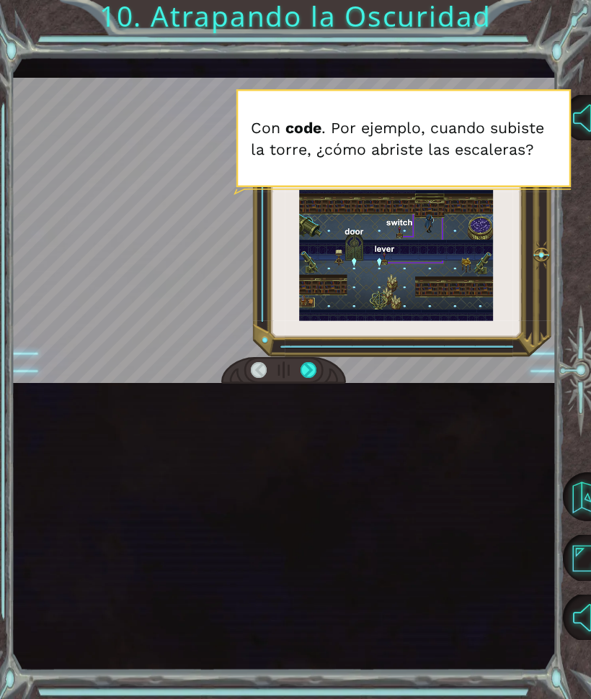
click at [311, 370] on div at bounding box center [308, 370] width 16 height 17
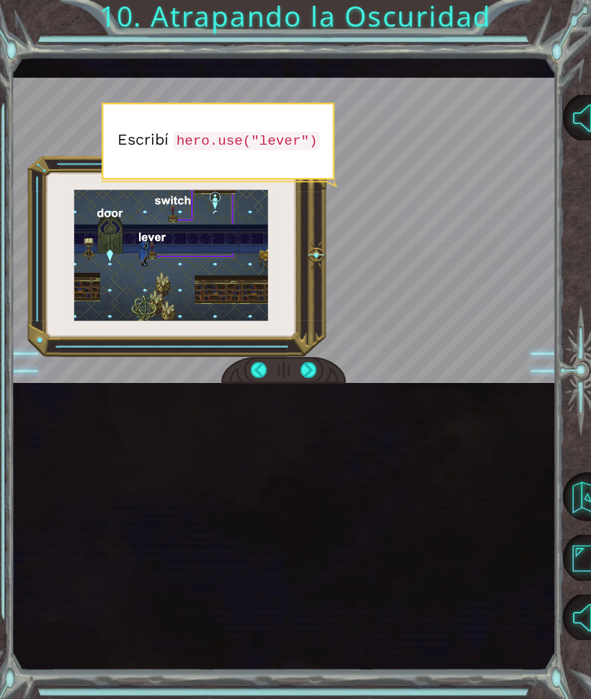
click at [316, 377] on div at bounding box center [308, 370] width 16 height 17
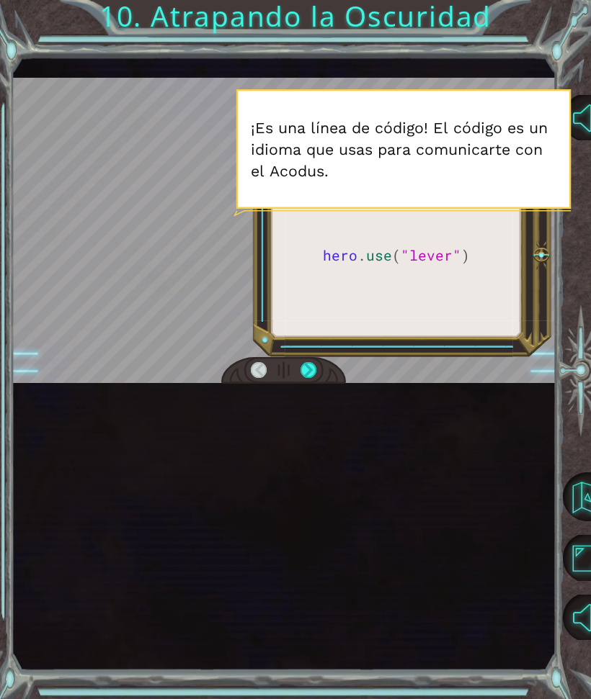
click at [316, 375] on div at bounding box center [308, 370] width 16 height 17
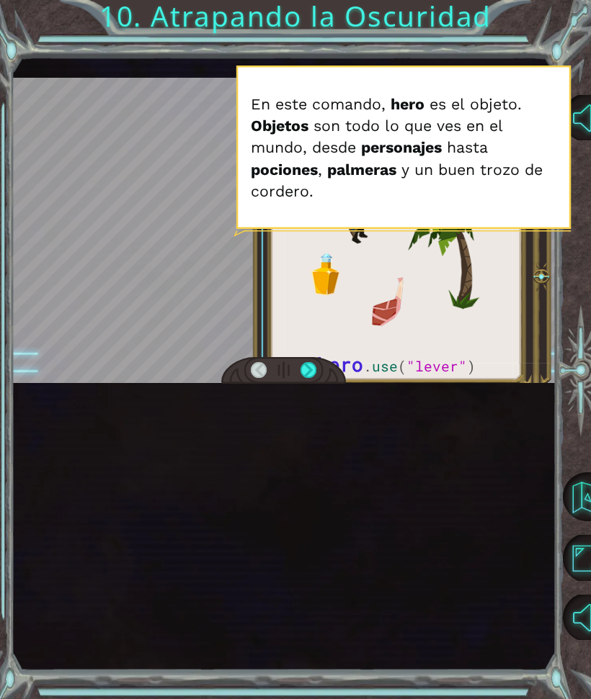
click at [312, 378] on div at bounding box center [308, 370] width 16 height 17
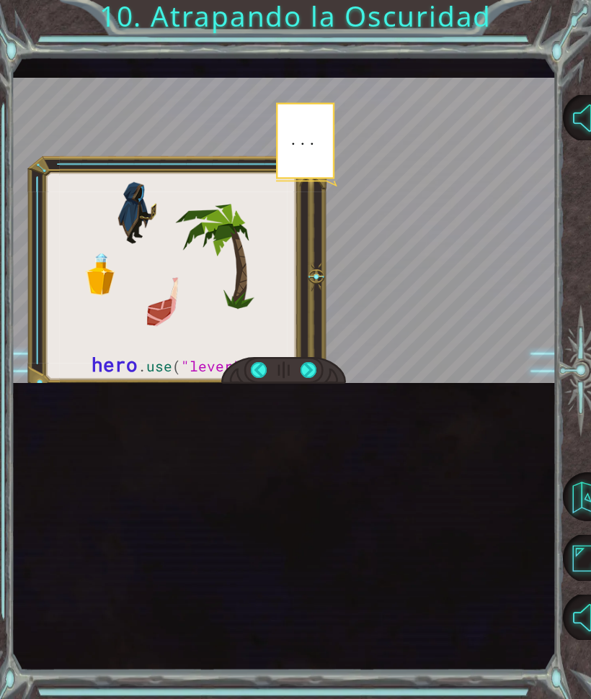
click at [313, 372] on div at bounding box center [308, 370] width 16 height 17
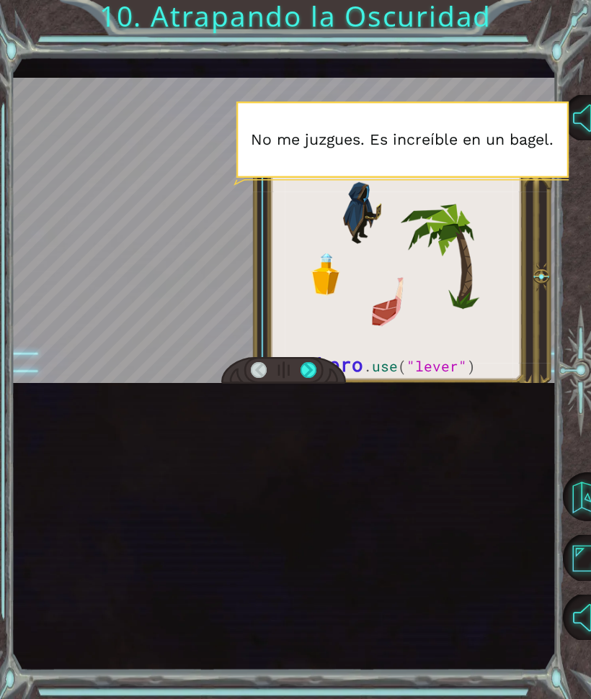
click at [315, 364] on div at bounding box center [308, 370] width 16 height 17
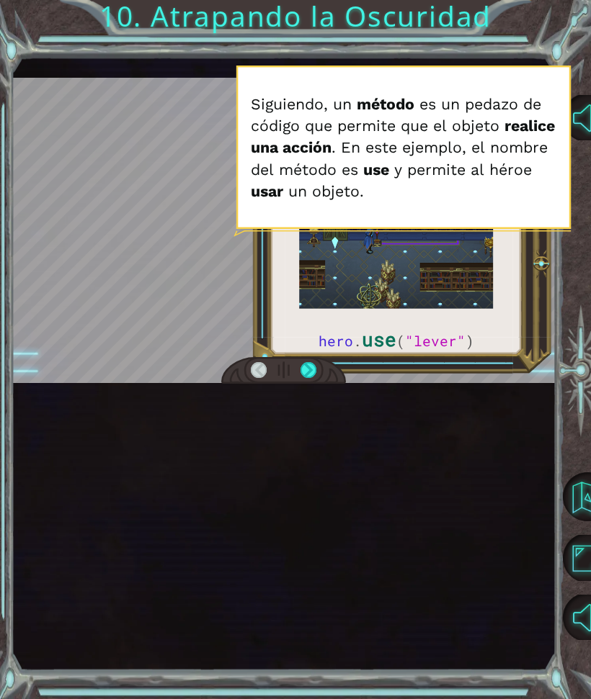
click at [316, 364] on div at bounding box center [308, 370] width 16 height 17
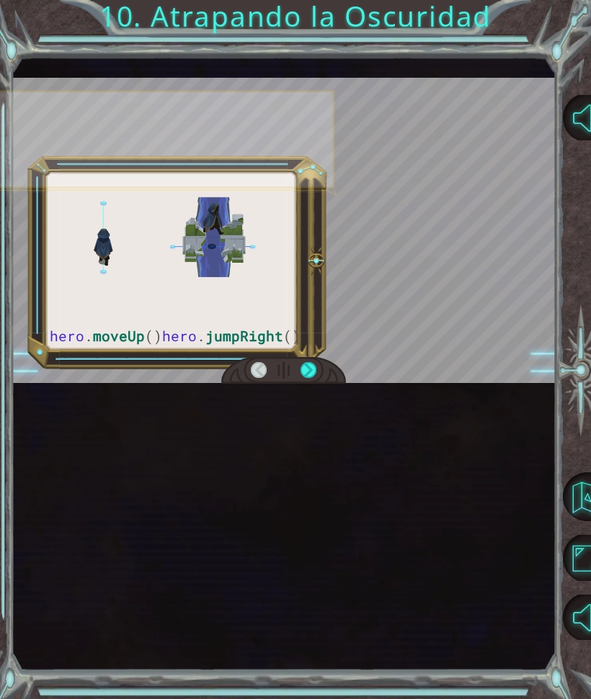
click at [316, 367] on div at bounding box center [308, 370] width 16 height 17
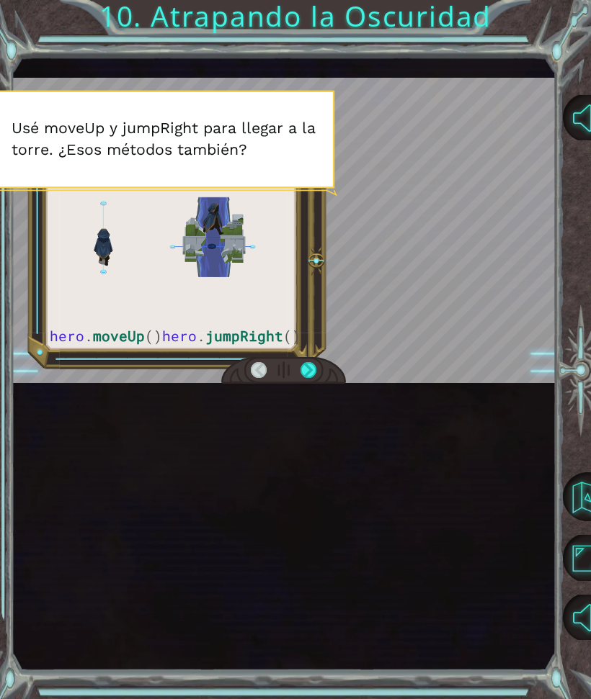
click at [316, 368] on div at bounding box center [308, 370] width 16 height 17
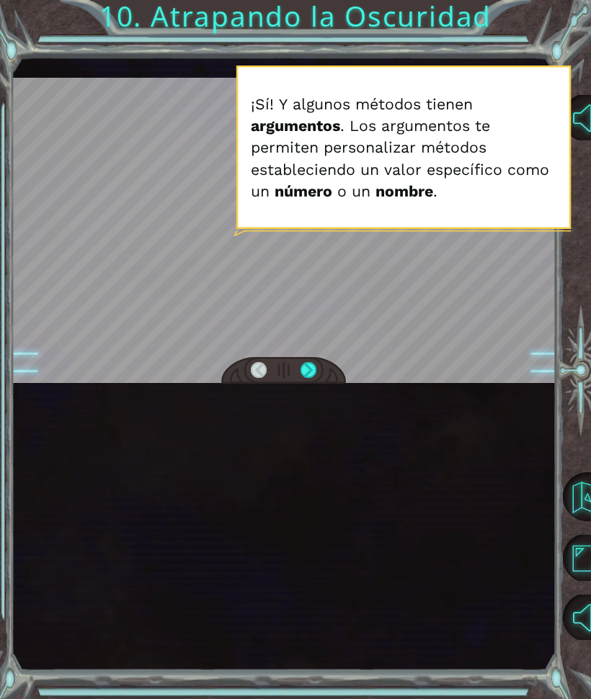
click at [314, 370] on div at bounding box center [308, 370] width 16 height 17
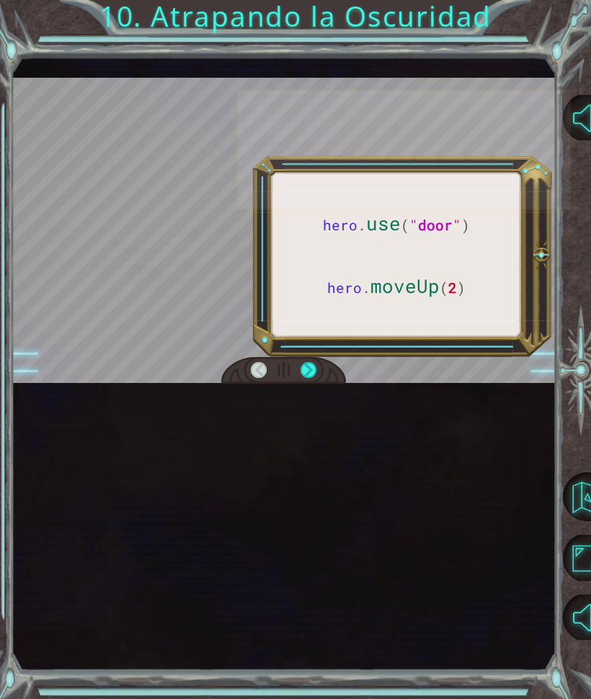
click at [316, 365] on div at bounding box center [308, 370] width 16 height 17
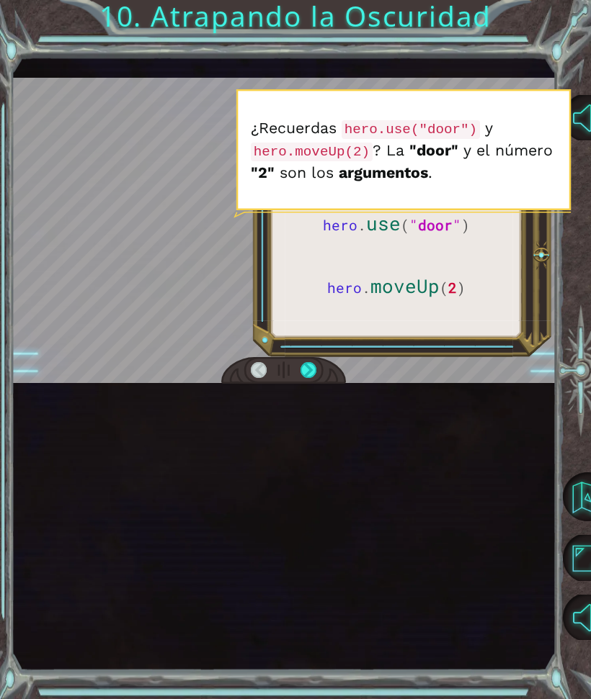
click at [315, 367] on div at bounding box center [308, 370] width 16 height 17
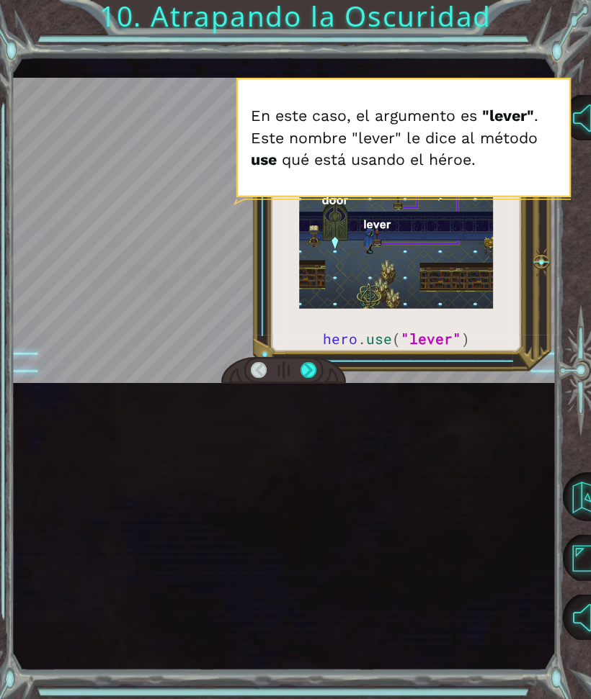
click at [316, 367] on div at bounding box center [308, 370] width 16 height 17
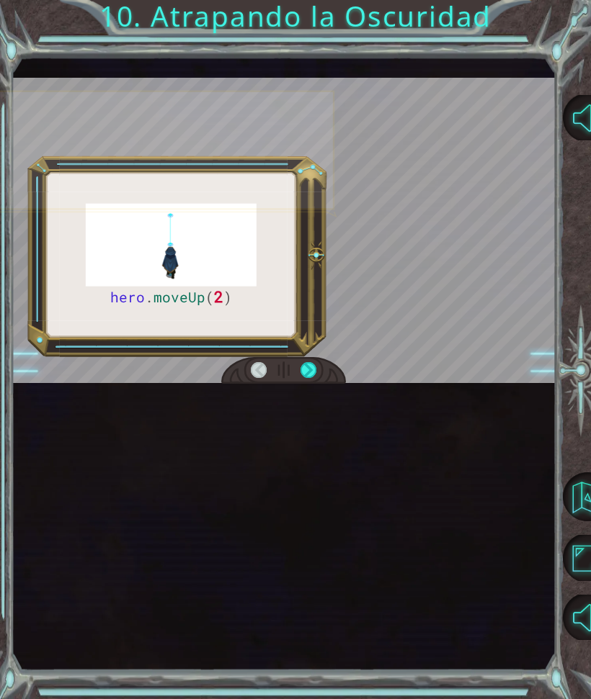
click at [316, 368] on div at bounding box center [308, 370] width 16 height 17
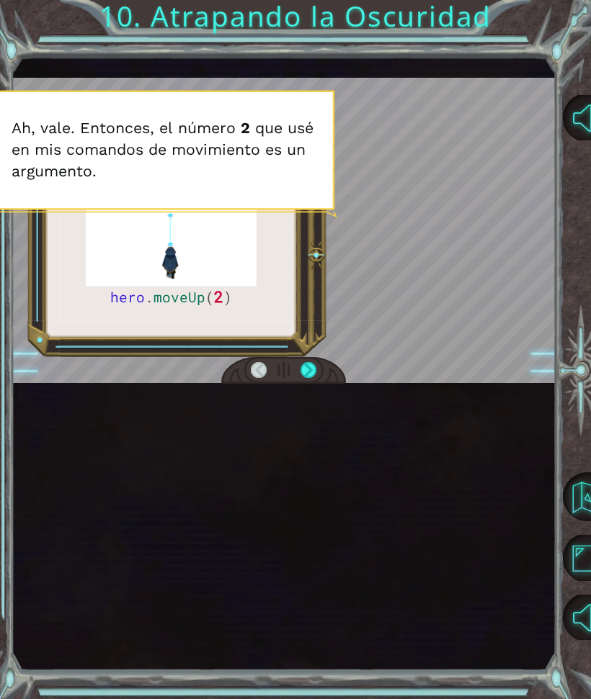
click at [316, 367] on div at bounding box center [308, 370] width 16 height 17
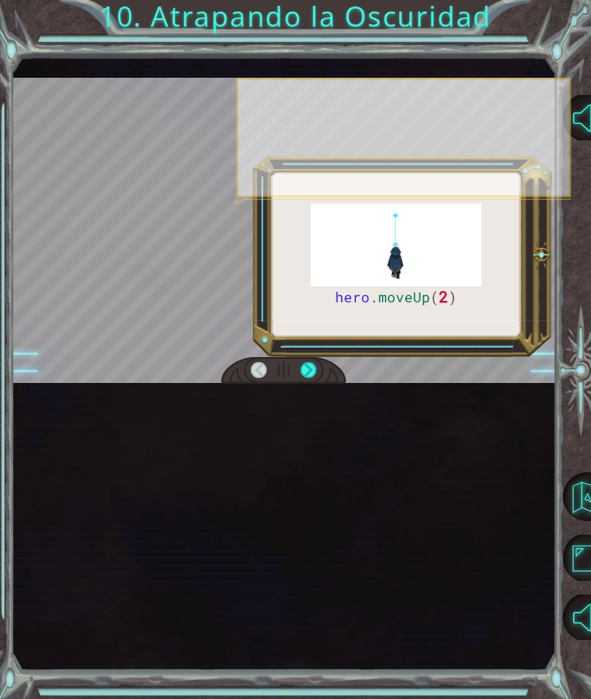
click at [316, 367] on div at bounding box center [308, 370] width 16 height 17
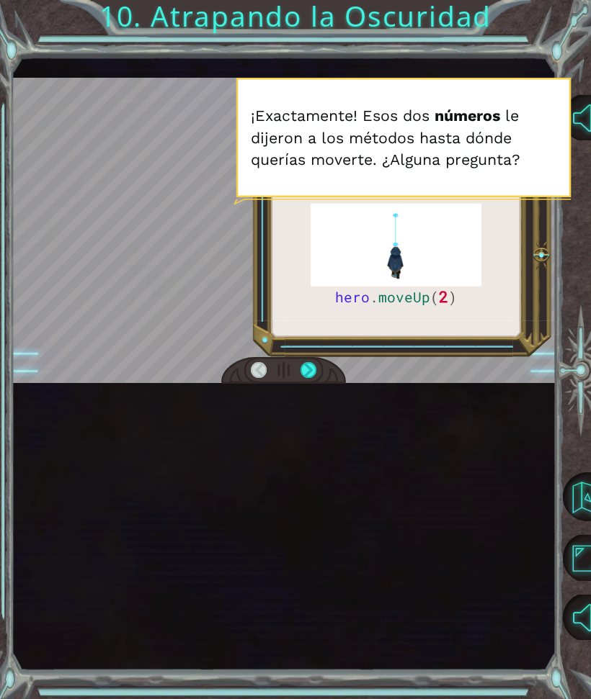
click at [314, 370] on div at bounding box center [308, 370] width 16 height 17
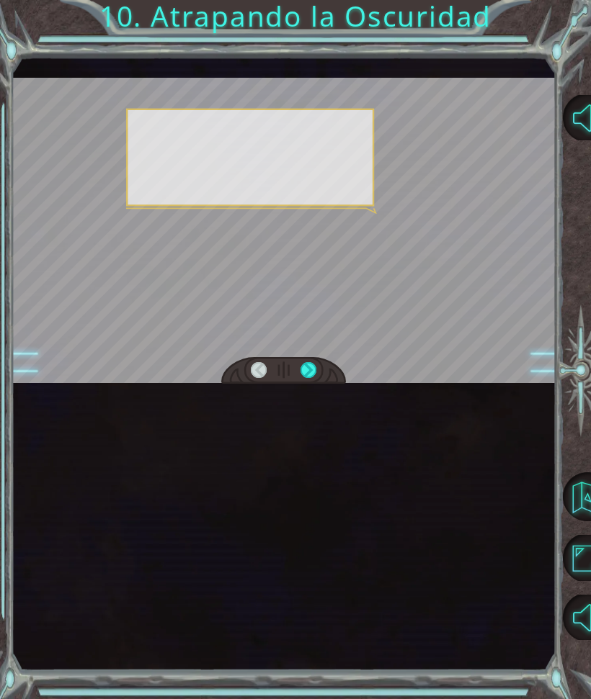
click at [316, 368] on div at bounding box center [308, 370] width 16 height 17
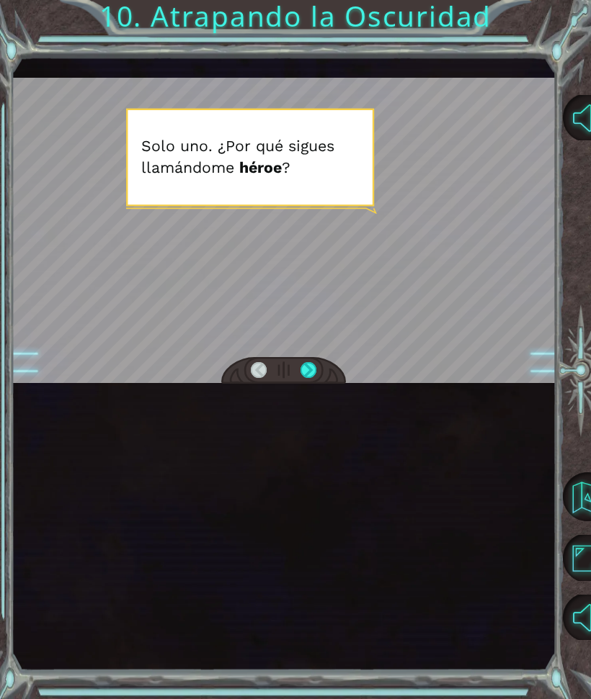
click at [322, 365] on div at bounding box center [283, 370] width 125 height 27
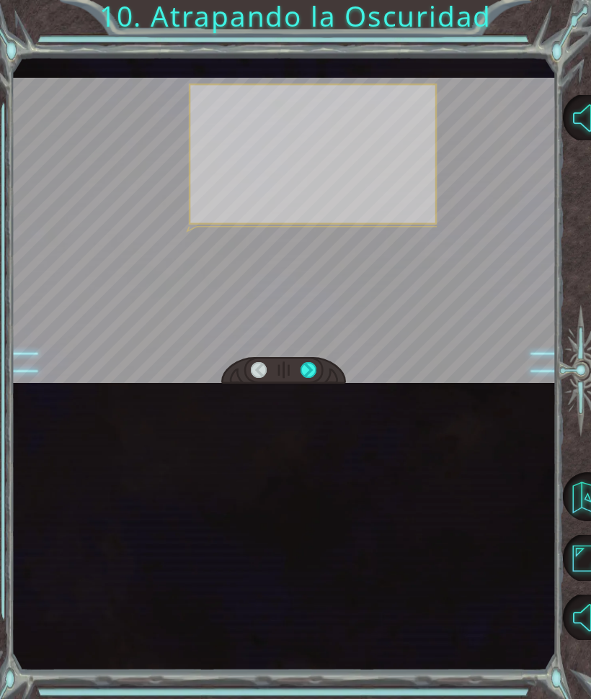
click at [316, 367] on div at bounding box center [308, 370] width 16 height 17
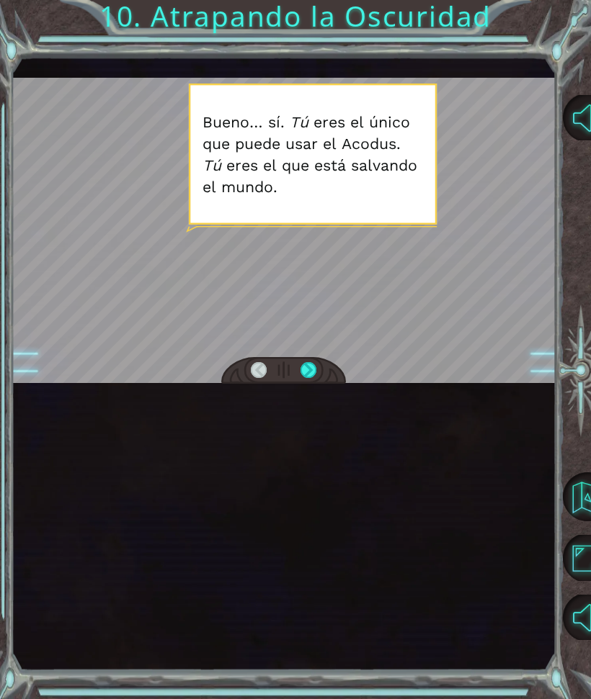
click at [315, 368] on div at bounding box center [308, 370] width 16 height 17
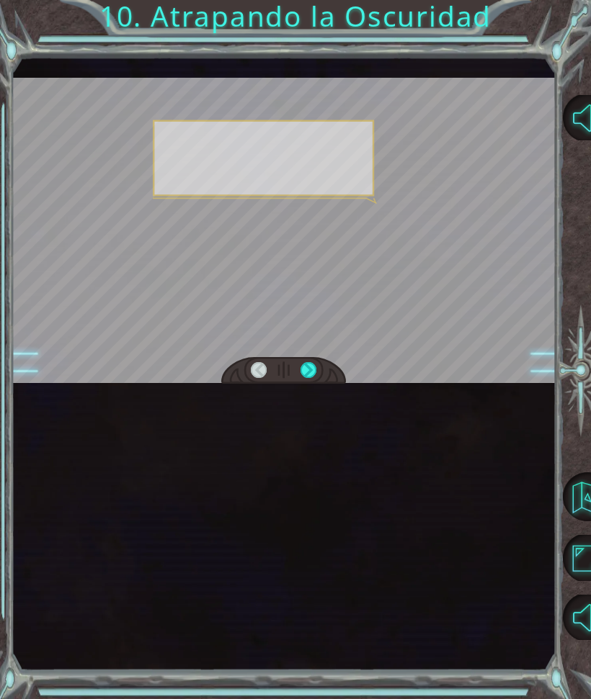
click at [315, 367] on div at bounding box center [308, 370] width 16 height 17
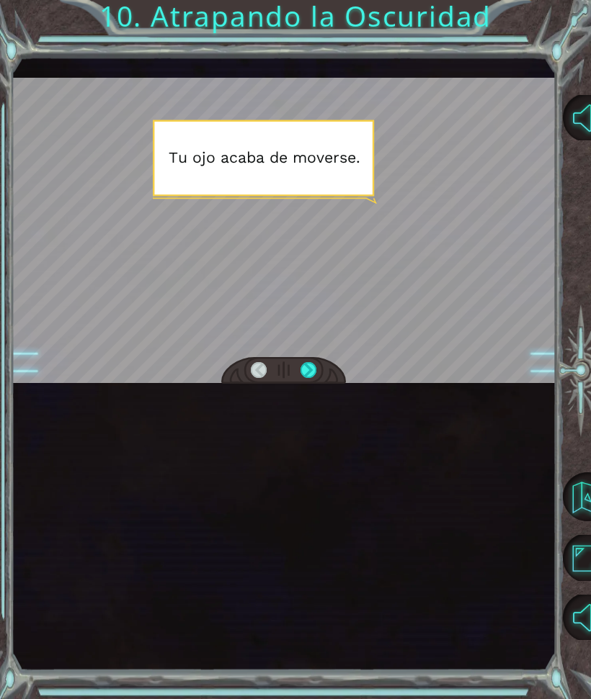
click at [316, 363] on div at bounding box center [308, 370] width 16 height 17
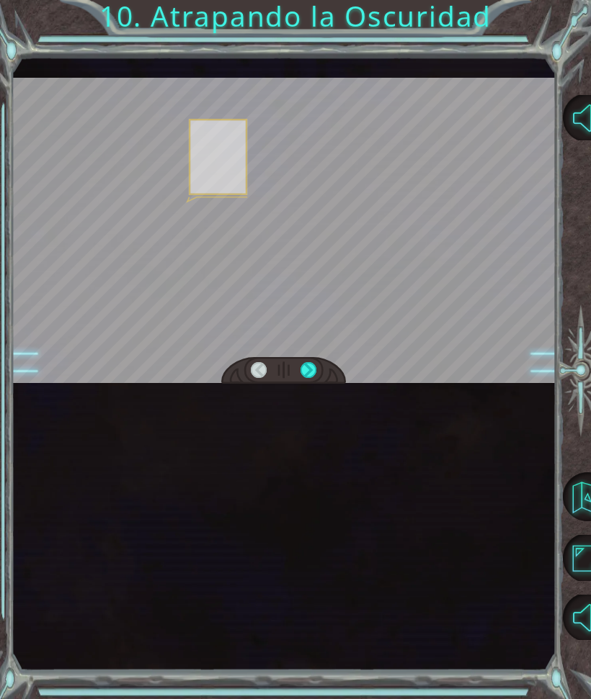
click at [316, 363] on div at bounding box center [308, 370] width 16 height 17
click at [316, 365] on div at bounding box center [308, 370] width 16 height 17
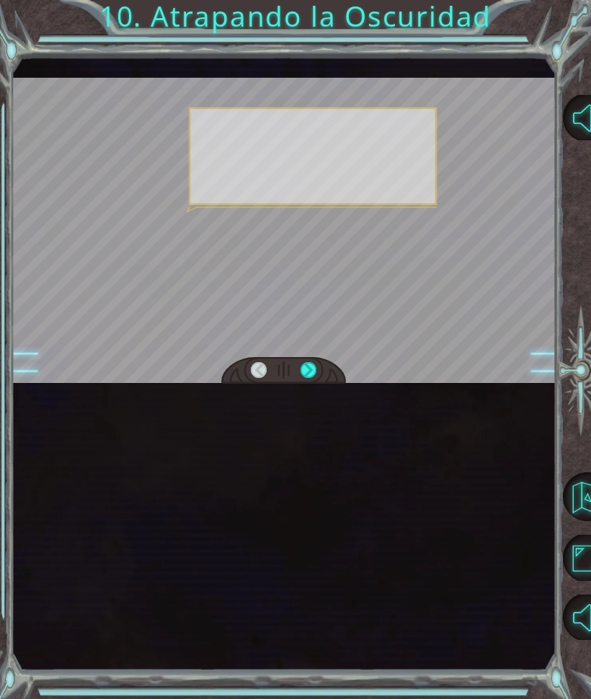
click at [316, 368] on div at bounding box center [308, 370] width 16 height 17
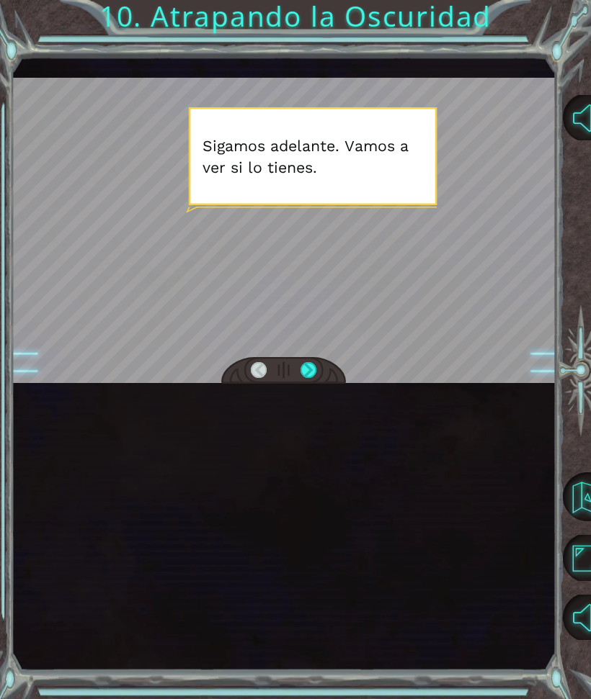
click at [315, 365] on div at bounding box center [308, 370] width 16 height 17
click at [316, 365] on div at bounding box center [308, 370] width 16 height 17
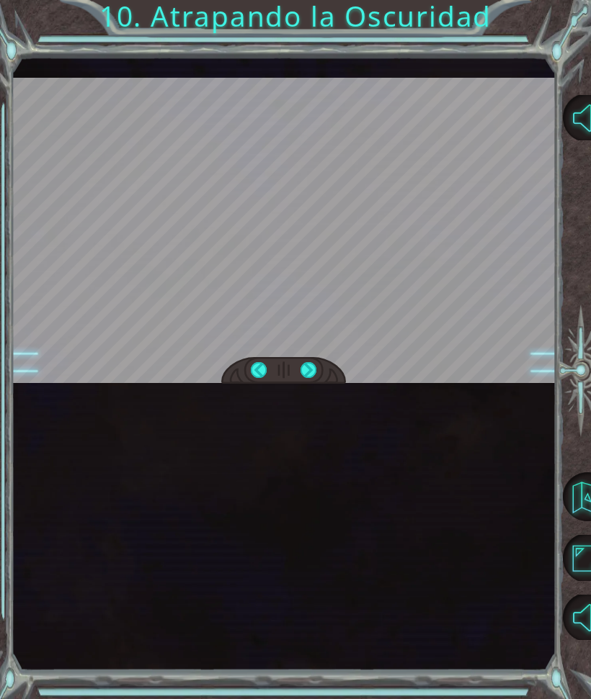
click at [316, 366] on div at bounding box center [308, 370] width 16 height 17
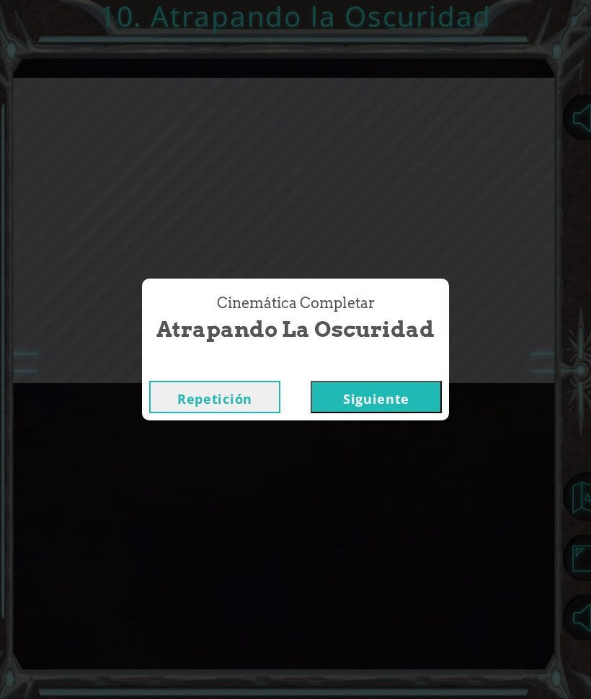
click at [318, 367] on div "Cinemática Completar" at bounding box center [295, 366] width 307 height 14
click at [380, 393] on button "Siguiente" at bounding box center [375, 397] width 131 height 32
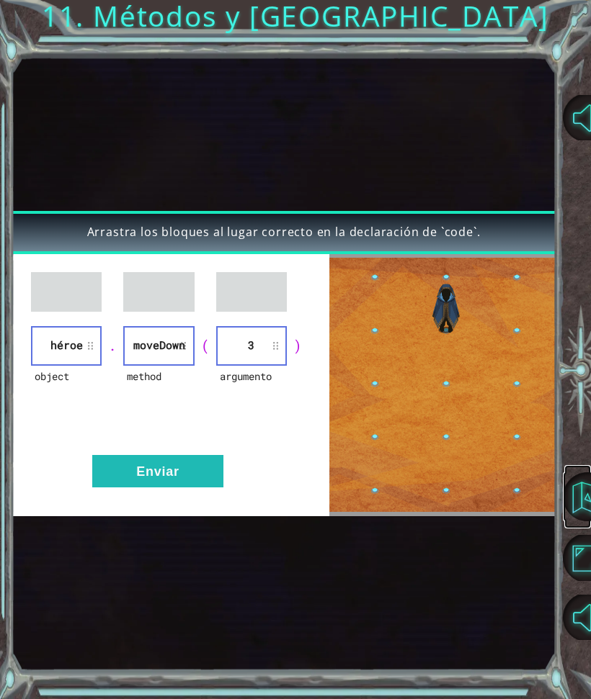
click at [583, 490] on button "Volver al Mapa" at bounding box center [587, 497] width 49 height 49
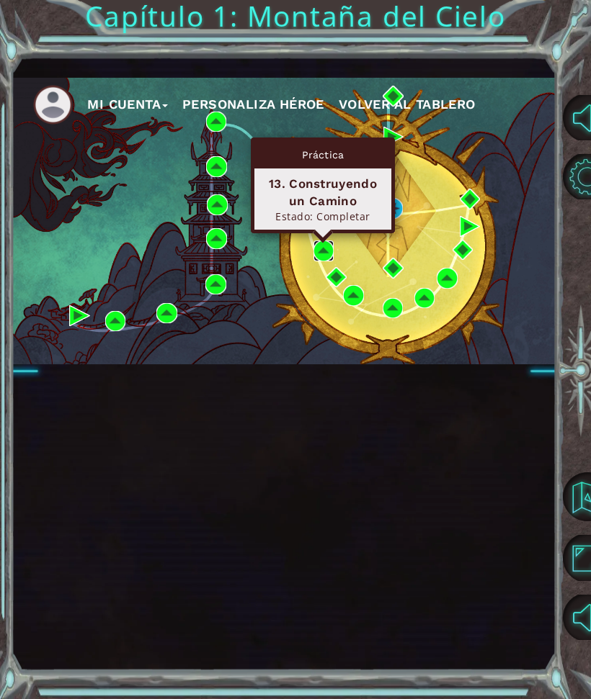
click at [323, 251] on img at bounding box center [323, 251] width 21 height 21
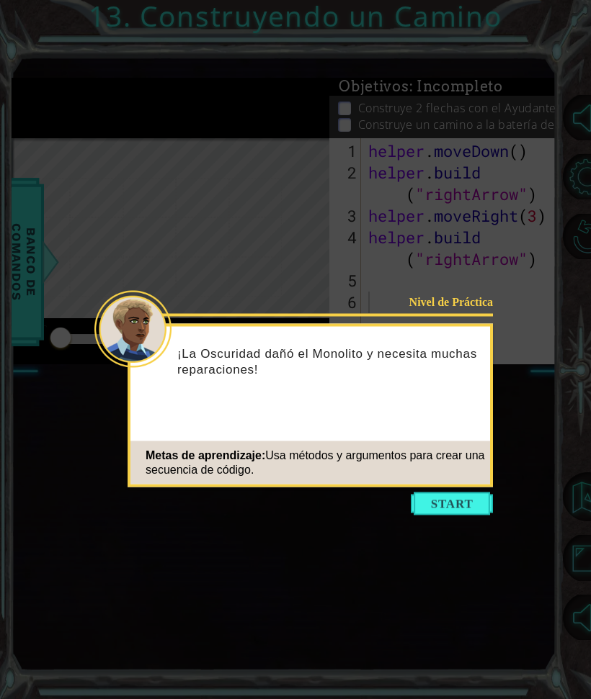
click at [457, 513] on button "Start" at bounding box center [452, 504] width 82 height 23
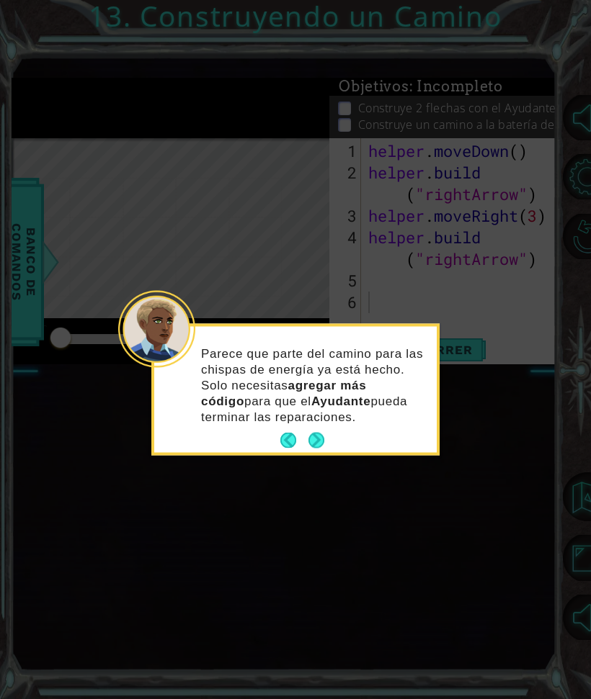
click at [321, 442] on button "Next" at bounding box center [316, 440] width 25 height 25
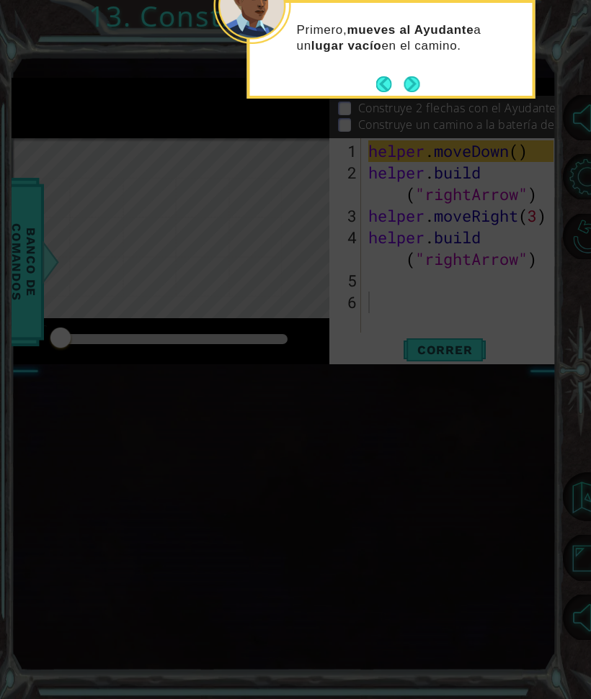
click at [412, 77] on button "Next" at bounding box center [411, 84] width 23 height 23
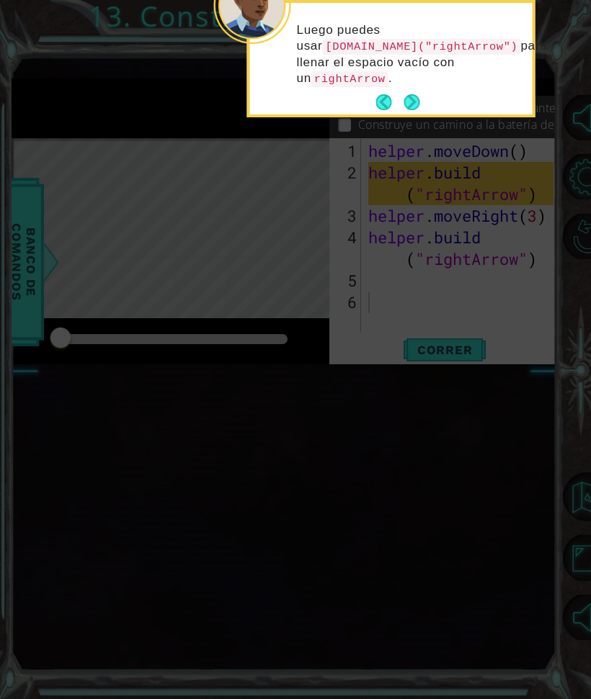
click at [419, 97] on button "Next" at bounding box center [412, 102] width 26 height 26
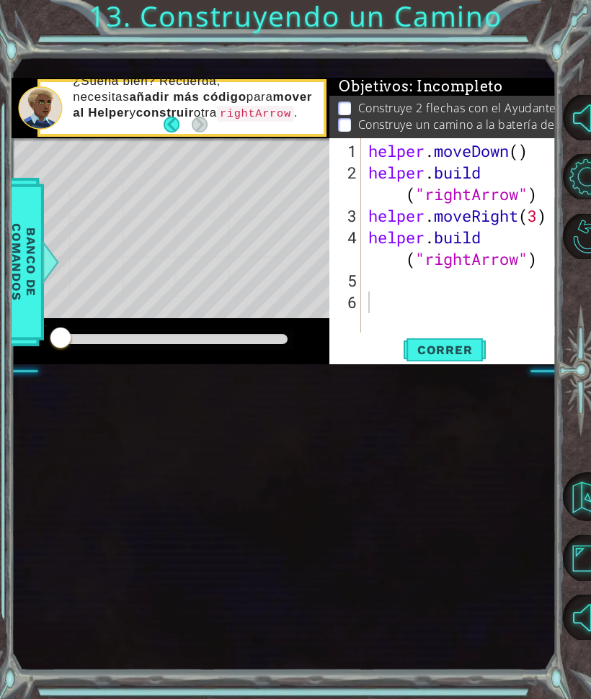
click at [457, 356] on span "Correr" at bounding box center [445, 350] width 84 height 14
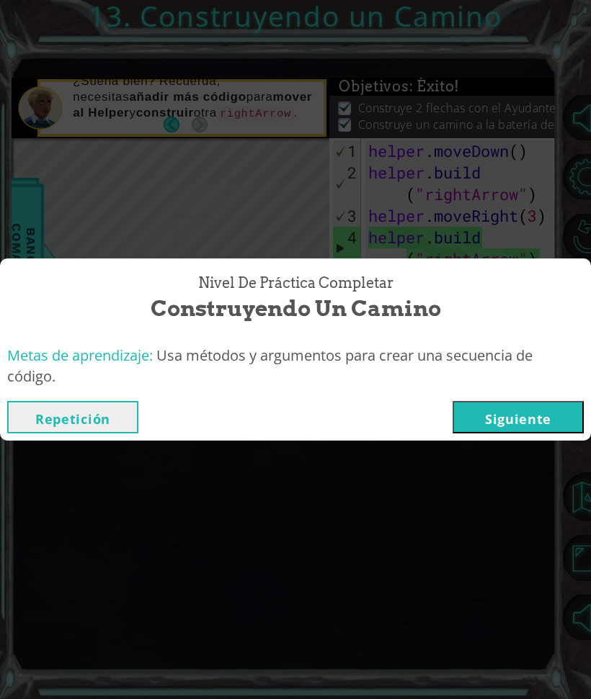
click at [534, 411] on button "Siguiente" at bounding box center [517, 417] width 131 height 32
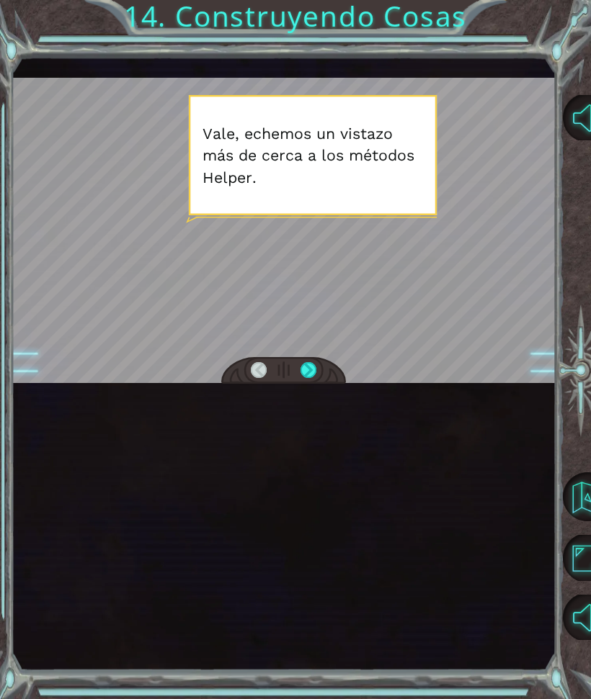
click at [314, 367] on div at bounding box center [308, 370] width 16 height 17
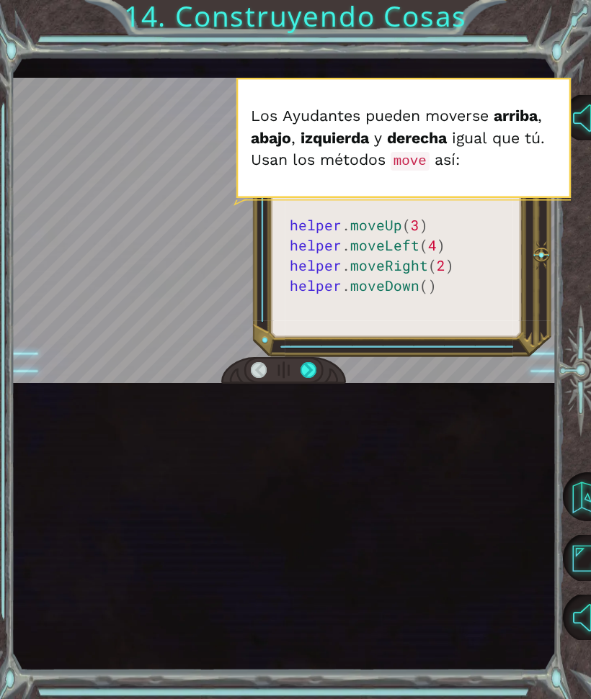
click at [313, 374] on div at bounding box center [308, 370] width 16 height 17
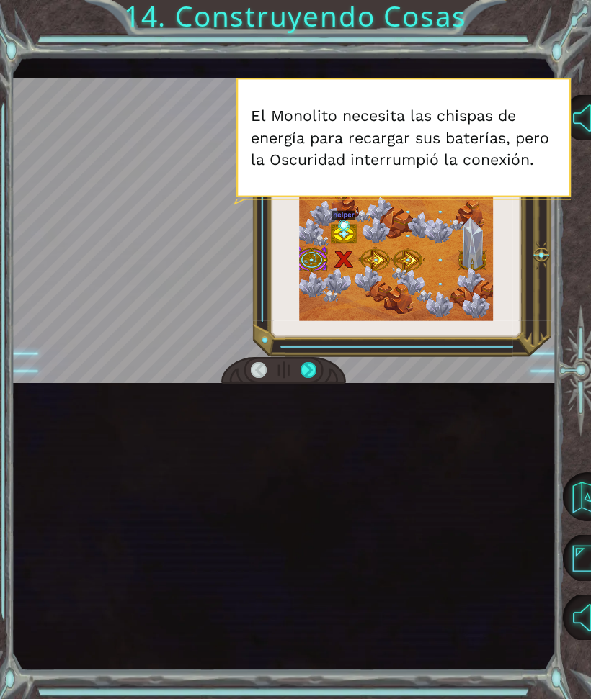
click at [314, 367] on div at bounding box center [308, 370] width 16 height 17
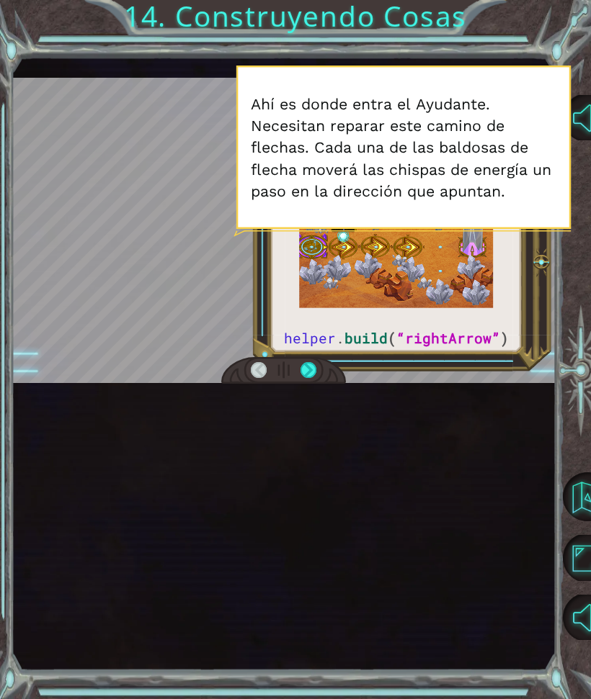
click at [313, 366] on div at bounding box center [308, 370] width 16 height 17
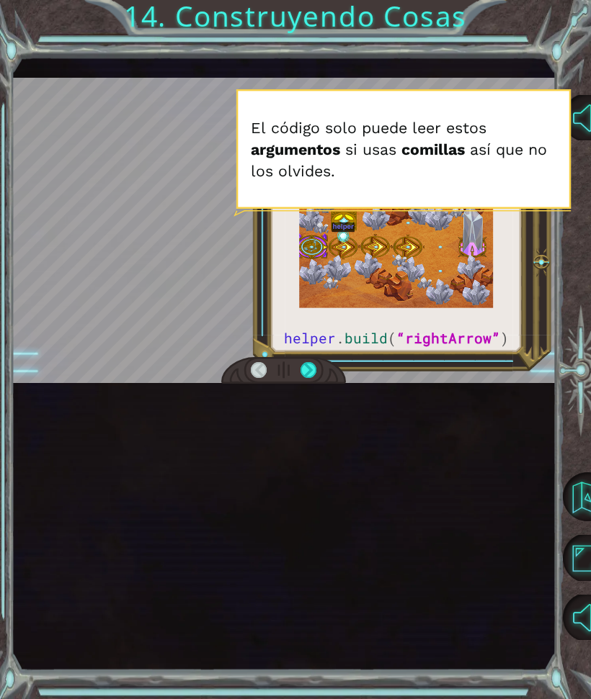
click at [314, 368] on div at bounding box center [308, 370] width 16 height 17
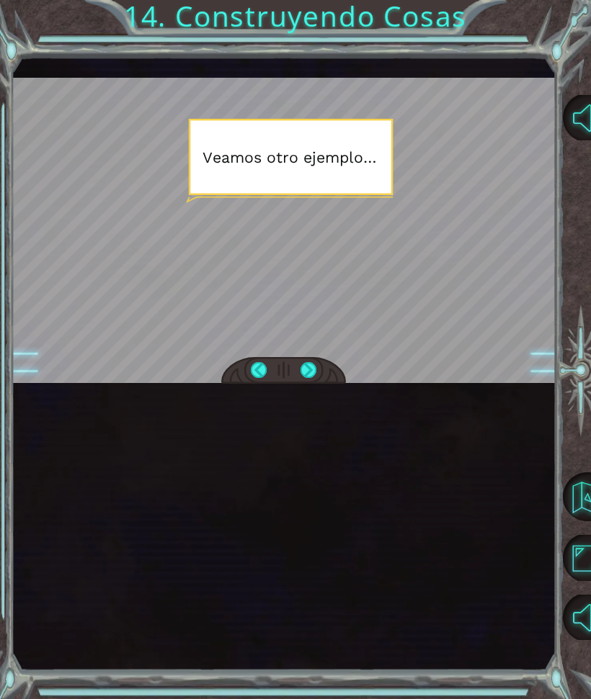
click at [316, 366] on div at bounding box center [308, 370] width 16 height 17
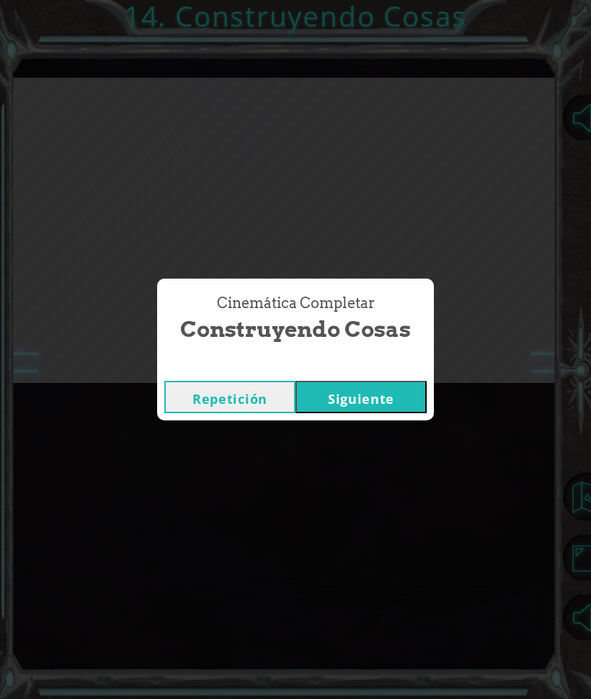
click at [375, 401] on button "Siguiente" at bounding box center [360, 397] width 131 height 32
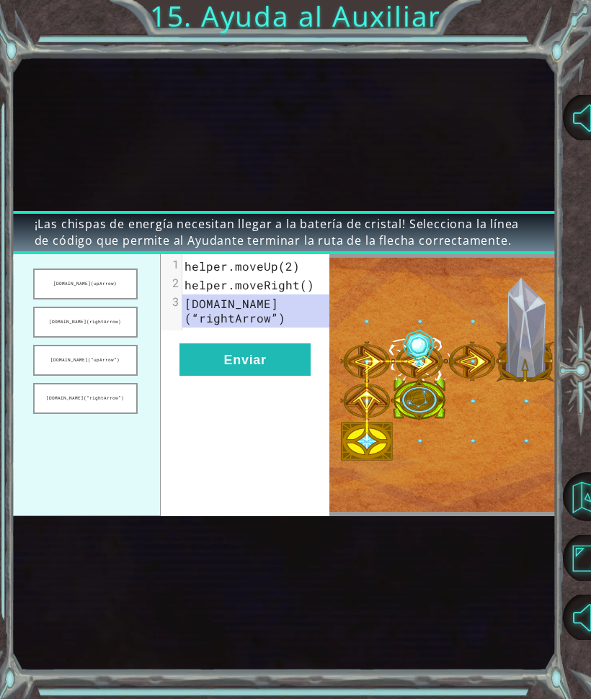
click at [273, 369] on button "Enviar" at bounding box center [244, 360] width 131 height 32
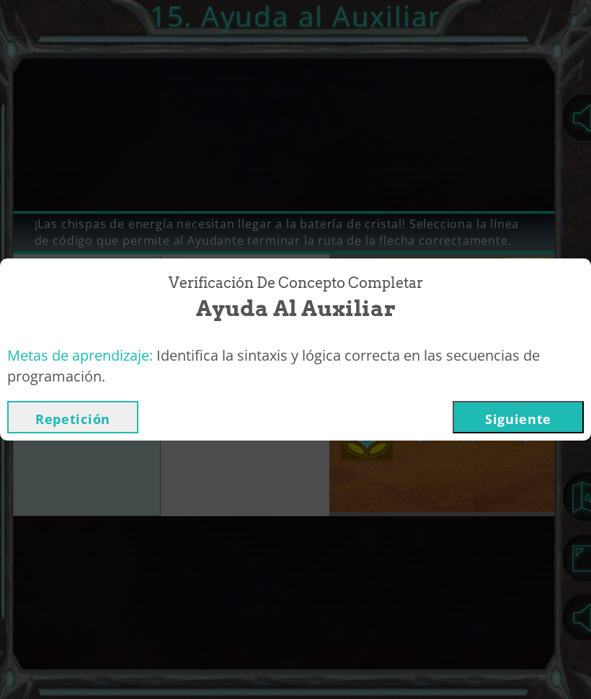
click at [536, 408] on button "Siguiente" at bounding box center [517, 417] width 131 height 32
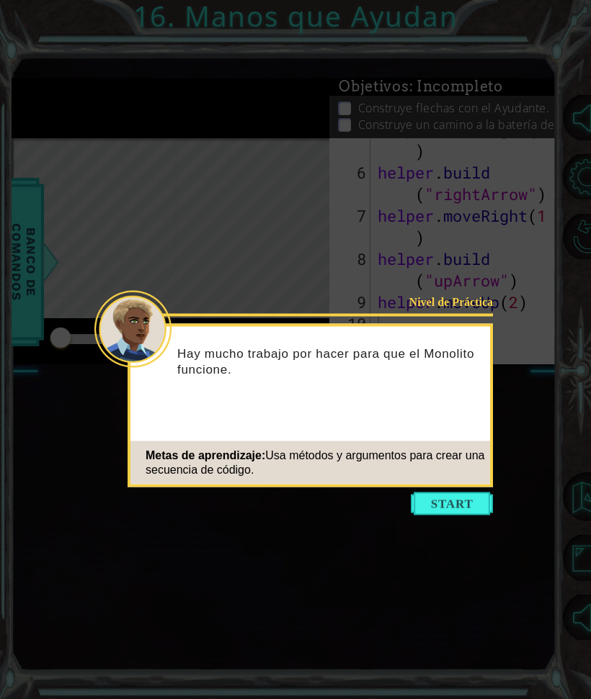
scroll to position [173, 0]
click at [470, 499] on button "Start" at bounding box center [452, 504] width 82 height 23
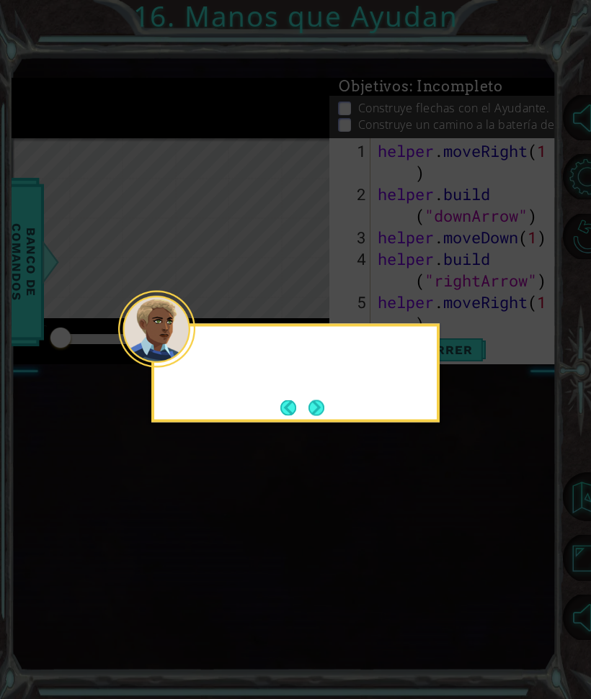
scroll to position [0, 0]
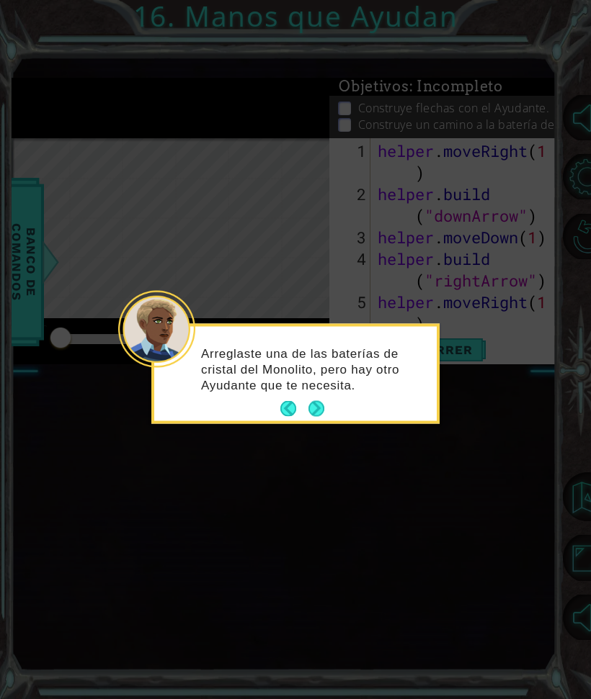
click at [321, 401] on button "Next" at bounding box center [316, 409] width 25 height 25
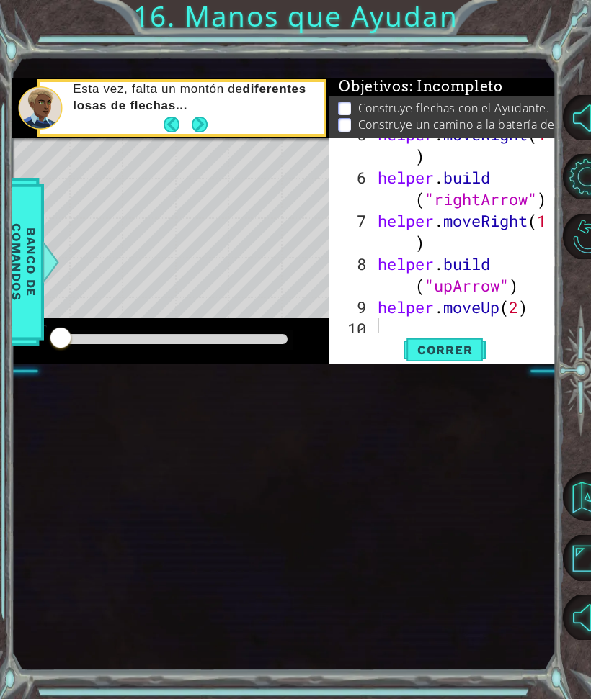
scroll to position [173, 0]
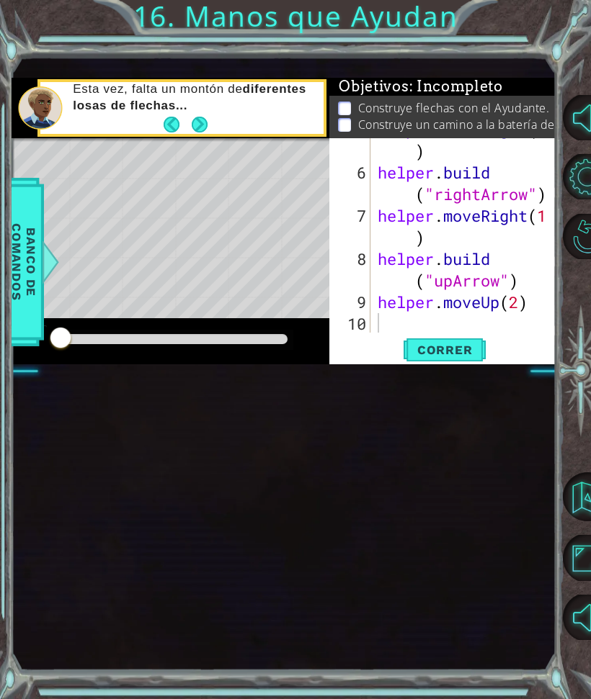
click at [455, 339] on button "Correr" at bounding box center [444, 350] width 86 height 22
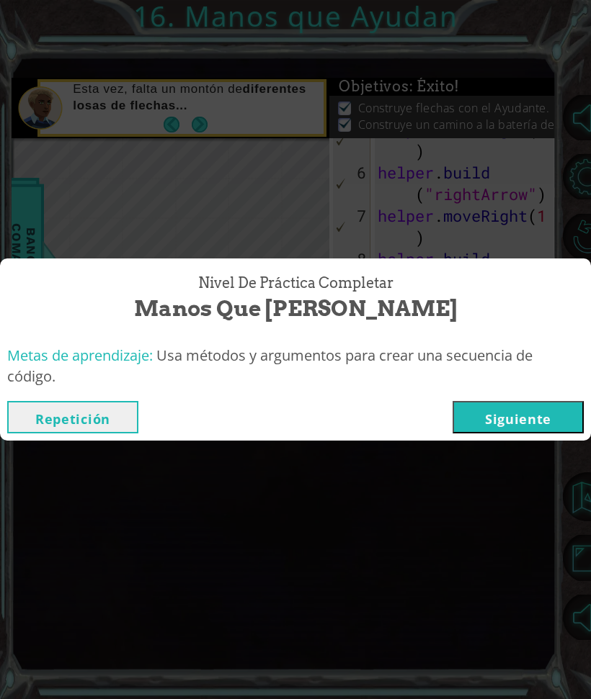
click at [542, 421] on button "Siguiente" at bounding box center [517, 417] width 131 height 32
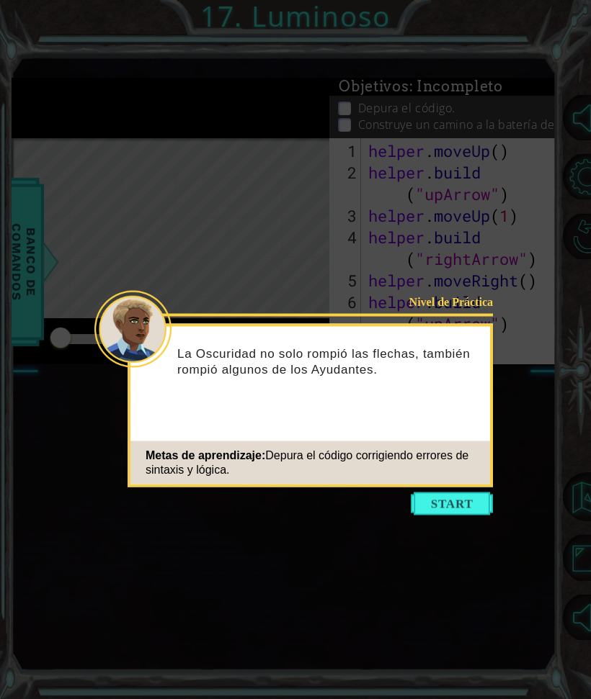
click at [465, 500] on button "Start" at bounding box center [452, 504] width 82 height 23
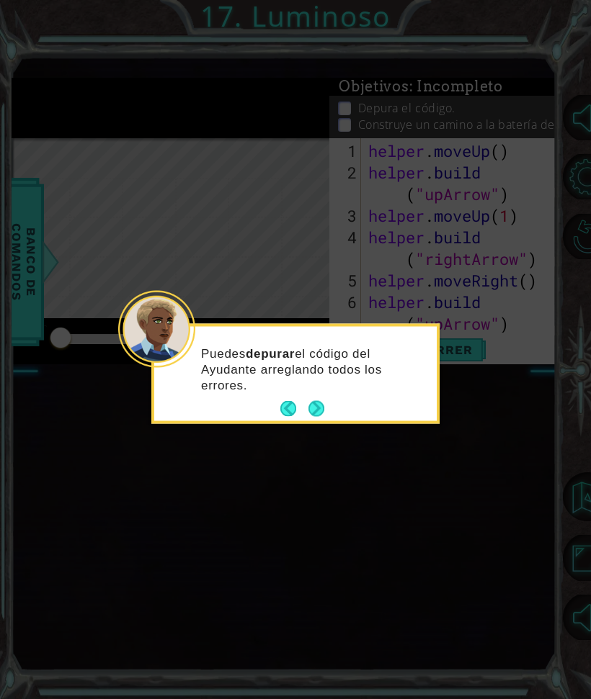
click at [321, 412] on button "Next" at bounding box center [316, 409] width 26 height 26
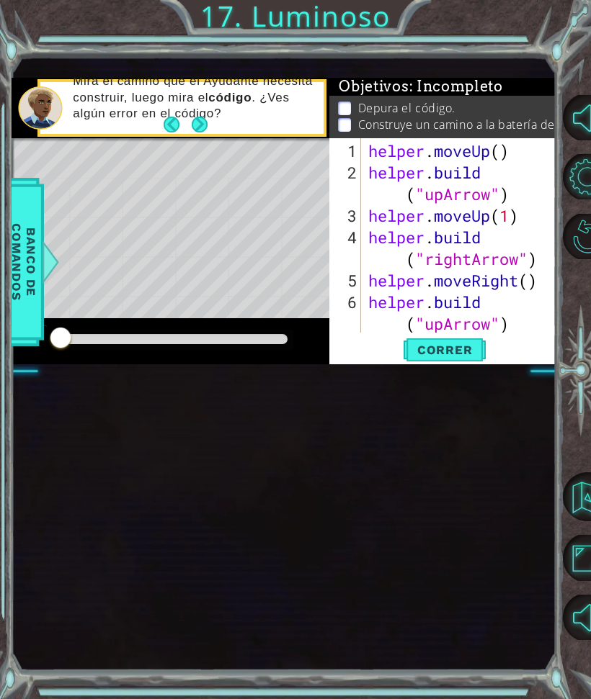
click at [470, 346] on span "Correr" at bounding box center [445, 350] width 84 height 14
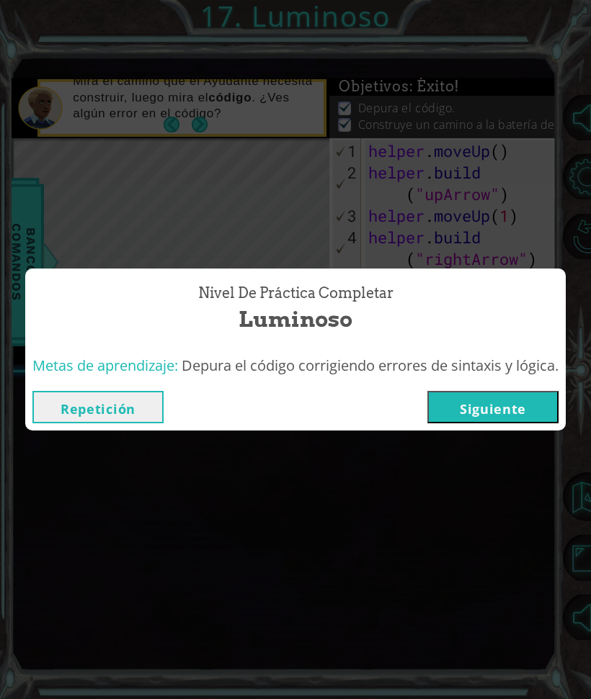
click at [113, 411] on button "Repetición" at bounding box center [97, 407] width 131 height 32
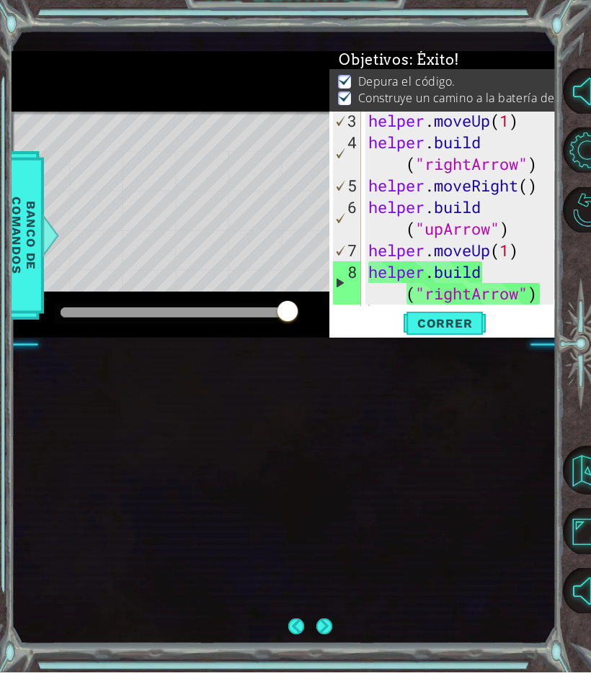
scroll to position [68, 0]
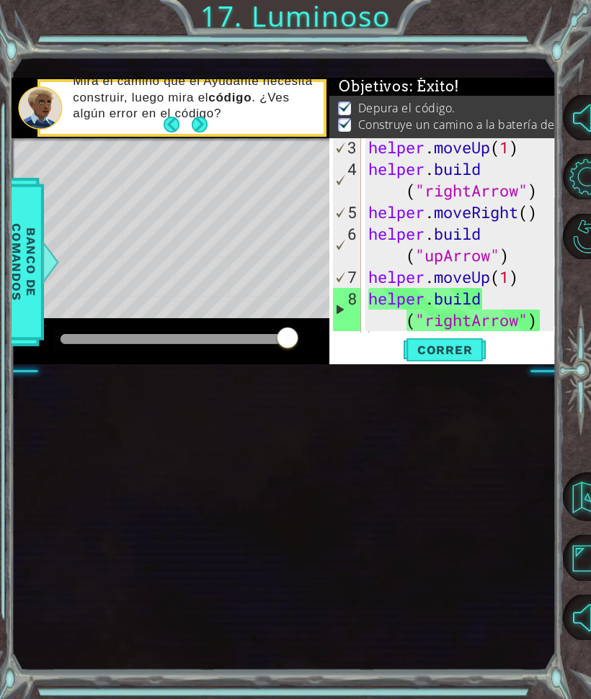
click at [460, 350] on span "Correr" at bounding box center [445, 350] width 84 height 14
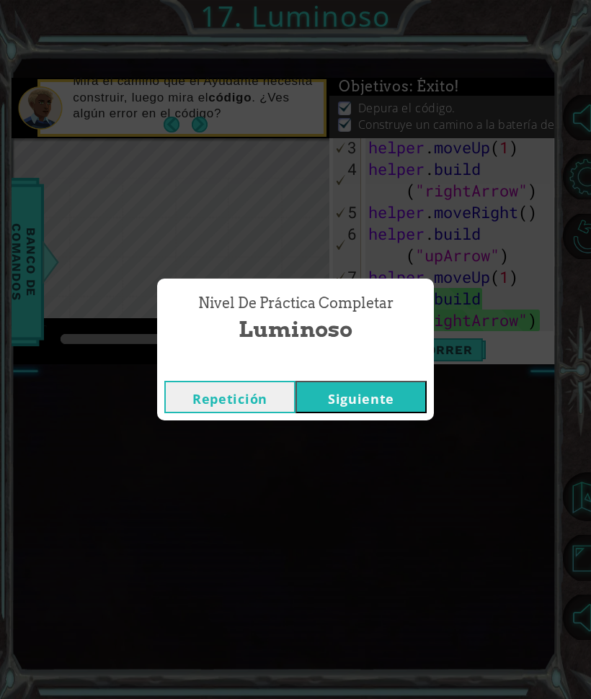
click at [394, 395] on button "Siguiente" at bounding box center [360, 397] width 131 height 32
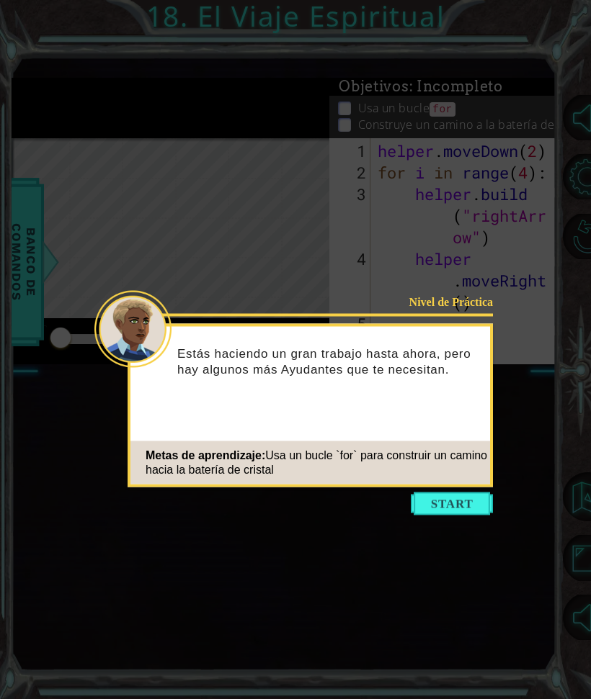
click at [467, 499] on button "Start" at bounding box center [452, 504] width 82 height 23
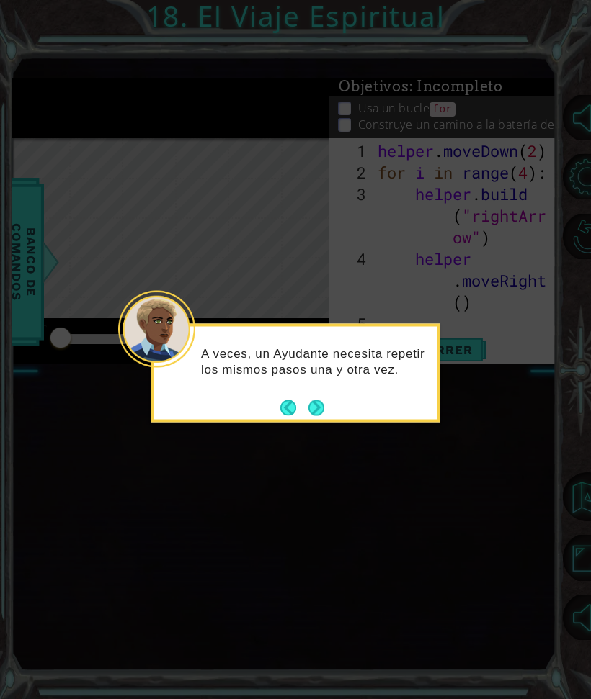
click at [329, 401] on button "Next" at bounding box center [316, 407] width 25 height 25
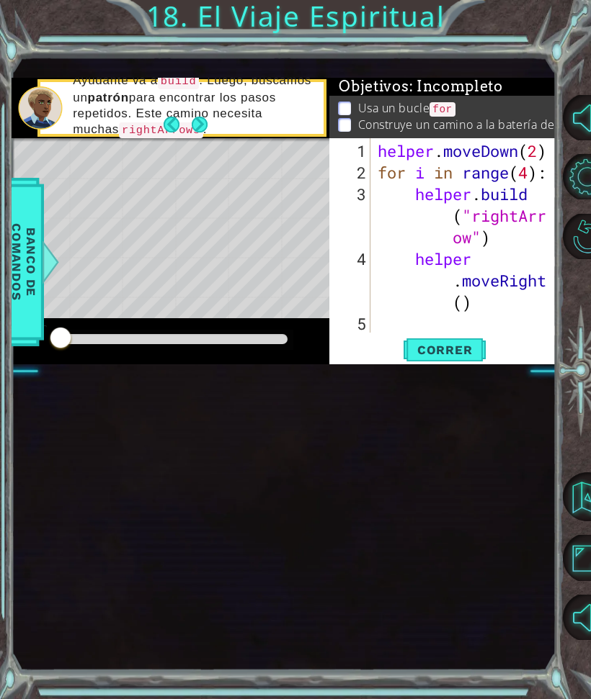
click at [321, 401] on div "1 ההההההההההההההההההההההההההההההההההההההההההההההההההההההההההההההההההההההההההההה…" at bounding box center [283, 364] width 543 height 616
click at [205, 125] on button "Next" at bounding box center [200, 125] width 16 height 16
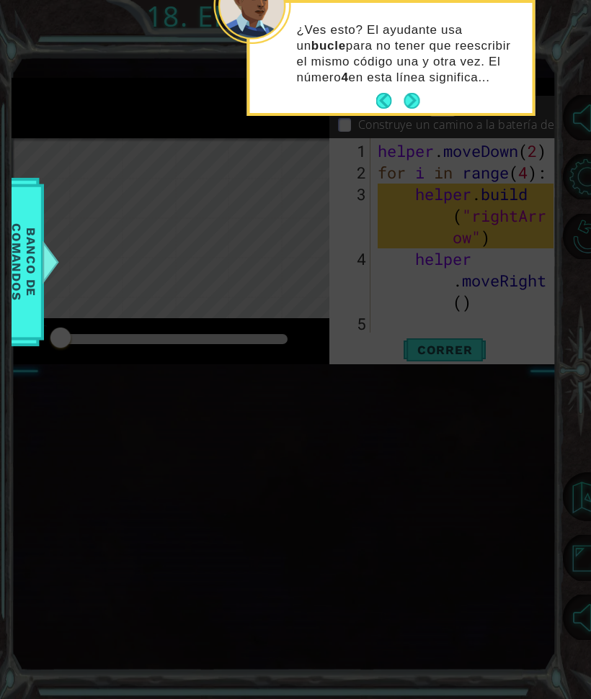
click at [416, 103] on button "Next" at bounding box center [411, 101] width 17 height 17
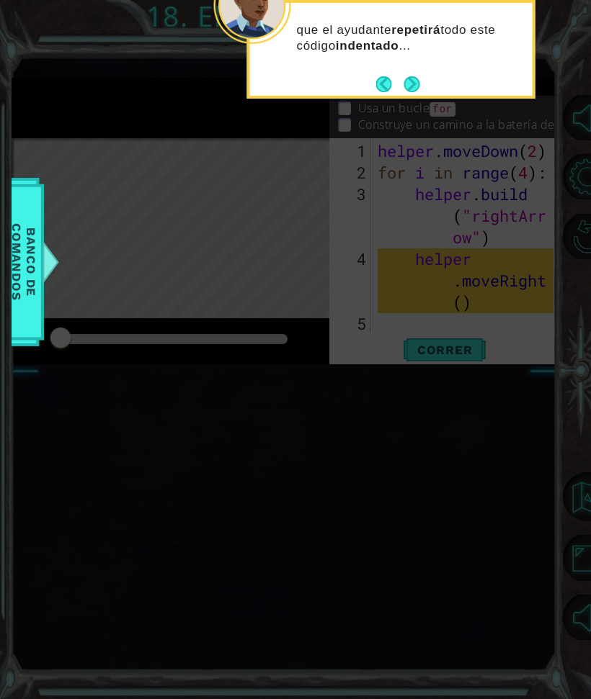
click at [422, 86] on button "Next" at bounding box center [411, 83] width 25 height 25
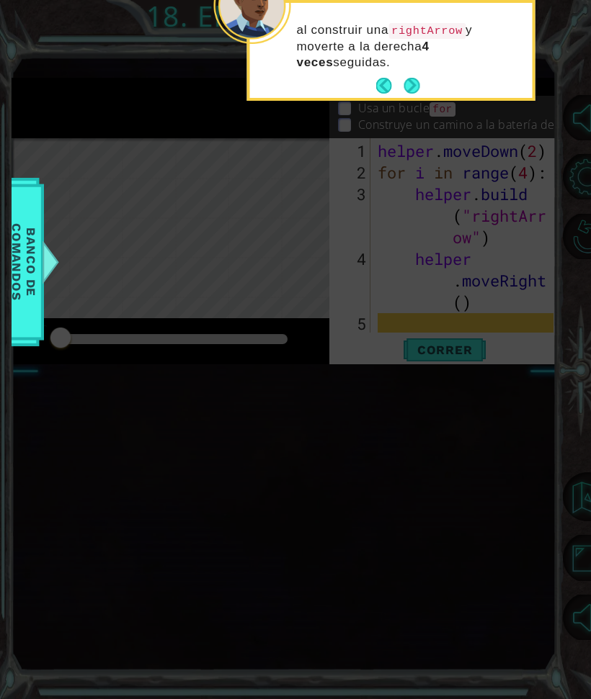
click at [411, 81] on button "Next" at bounding box center [411, 86] width 17 height 17
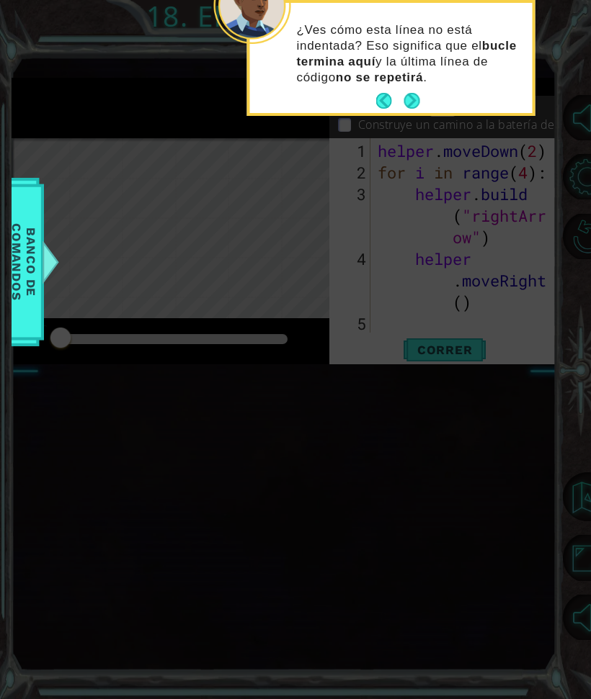
click at [423, 78] on strong "no se repetirá" at bounding box center [379, 78] width 87 height 14
click at [411, 107] on button "Next" at bounding box center [411, 100] width 17 height 17
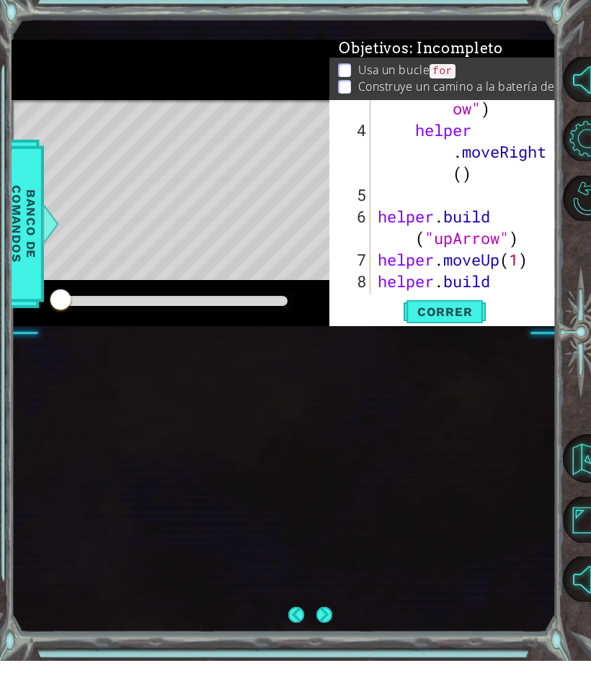
scroll to position [151, 0]
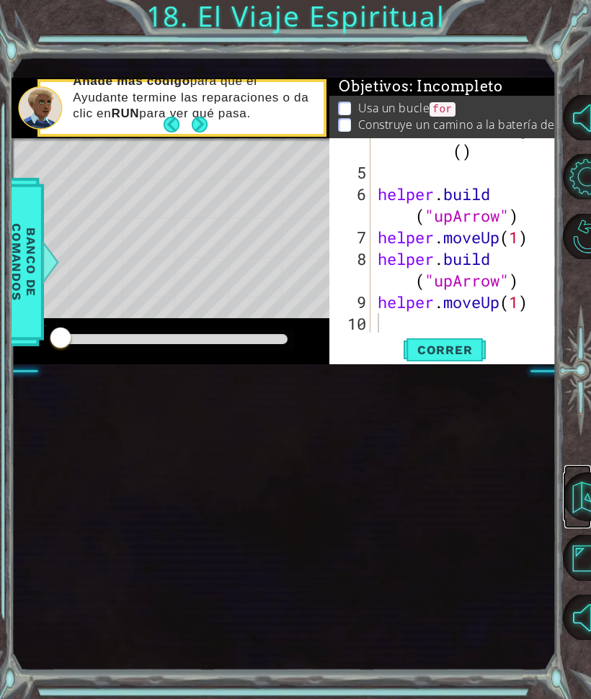
click at [584, 489] on button "Volver al Mapa" at bounding box center [587, 497] width 49 height 49
